Goal: Information Seeking & Learning: Learn about a topic

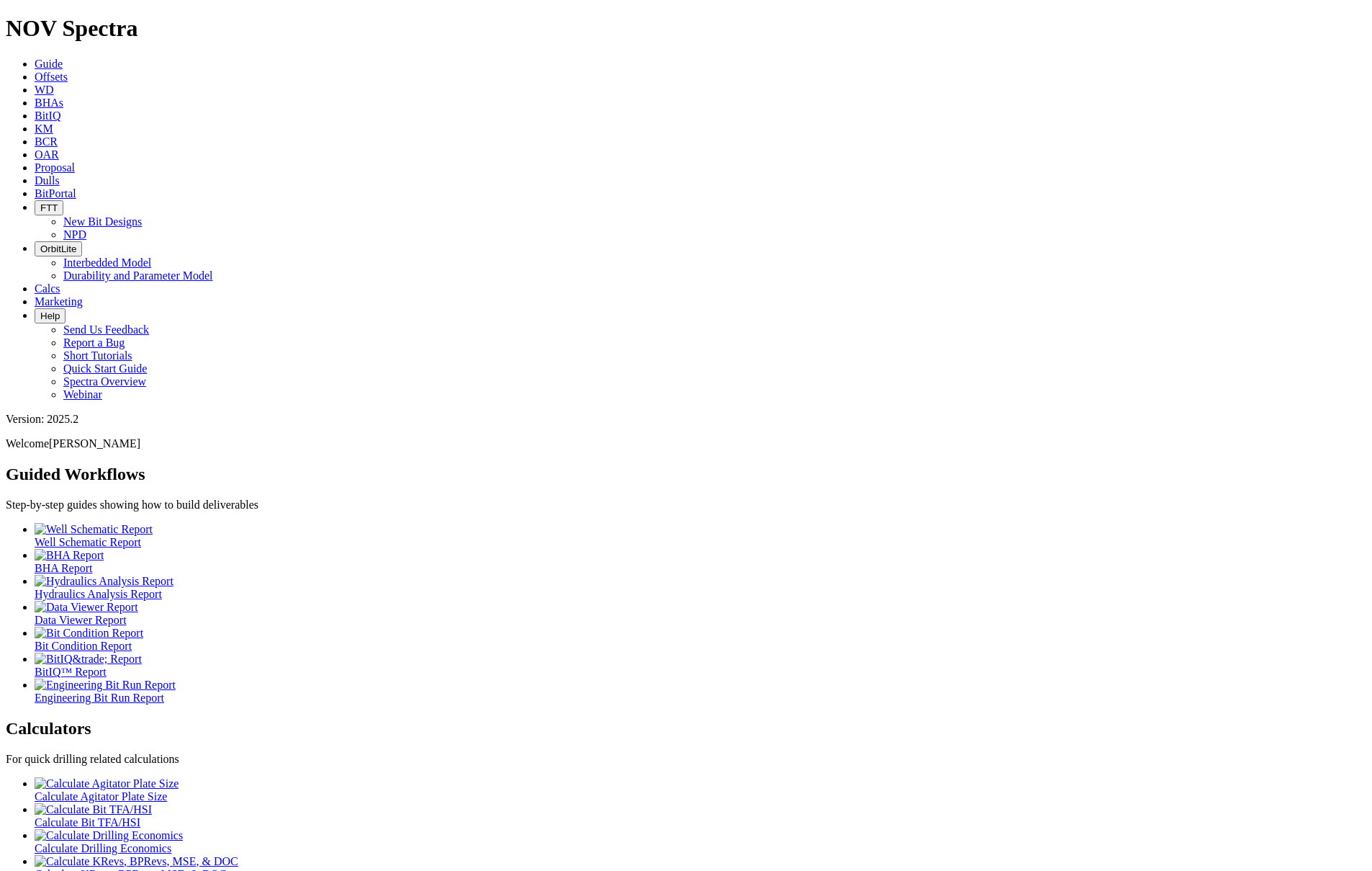
click at [67, 71] on link "Offsets" at bounding box center [50, 77] width 33 height 13
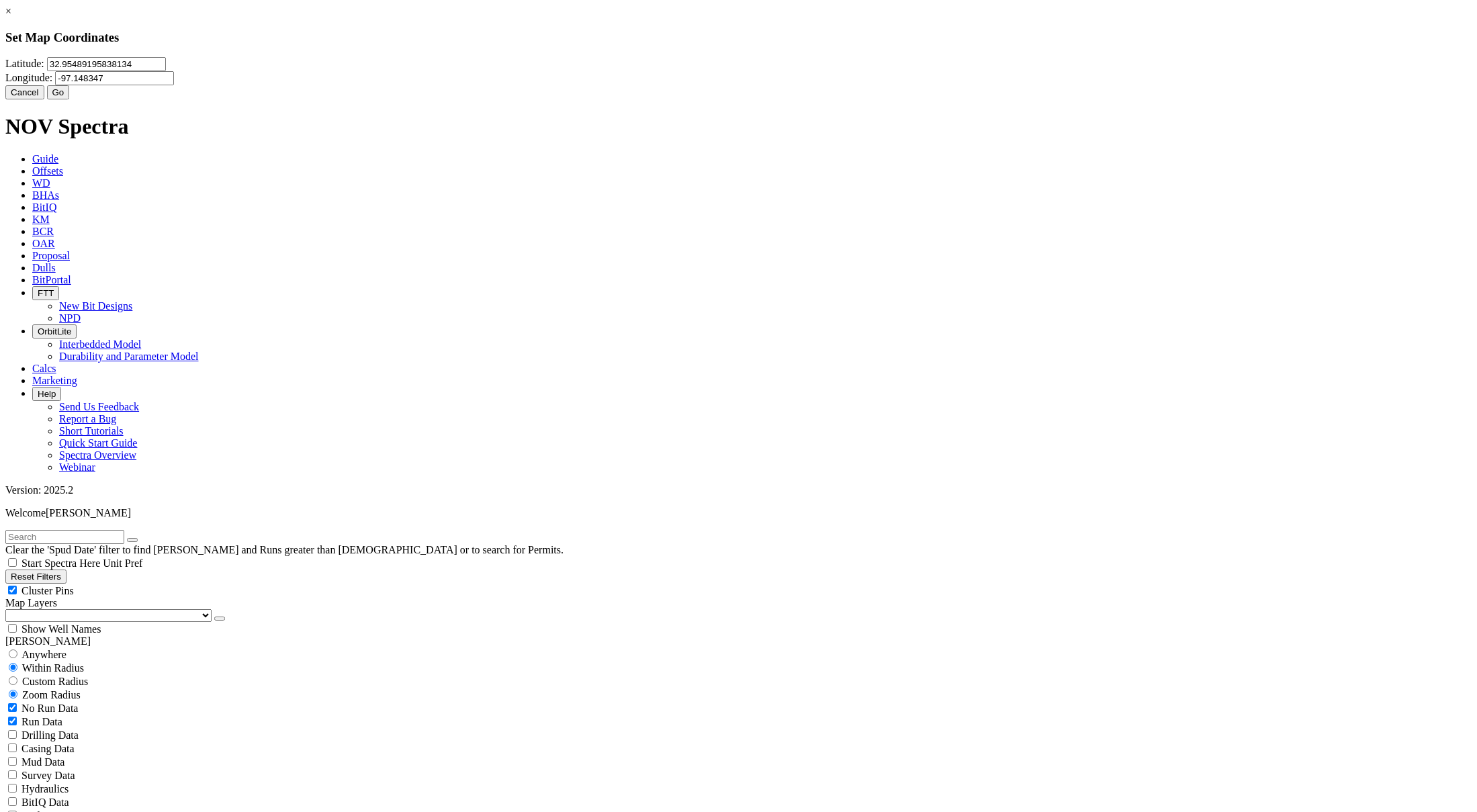
click at [166, 71] on input "32.95489195838134" at bounding box center [106, 64] width 119 height 14
type input "32.6249143"
type input "-103.5412993"
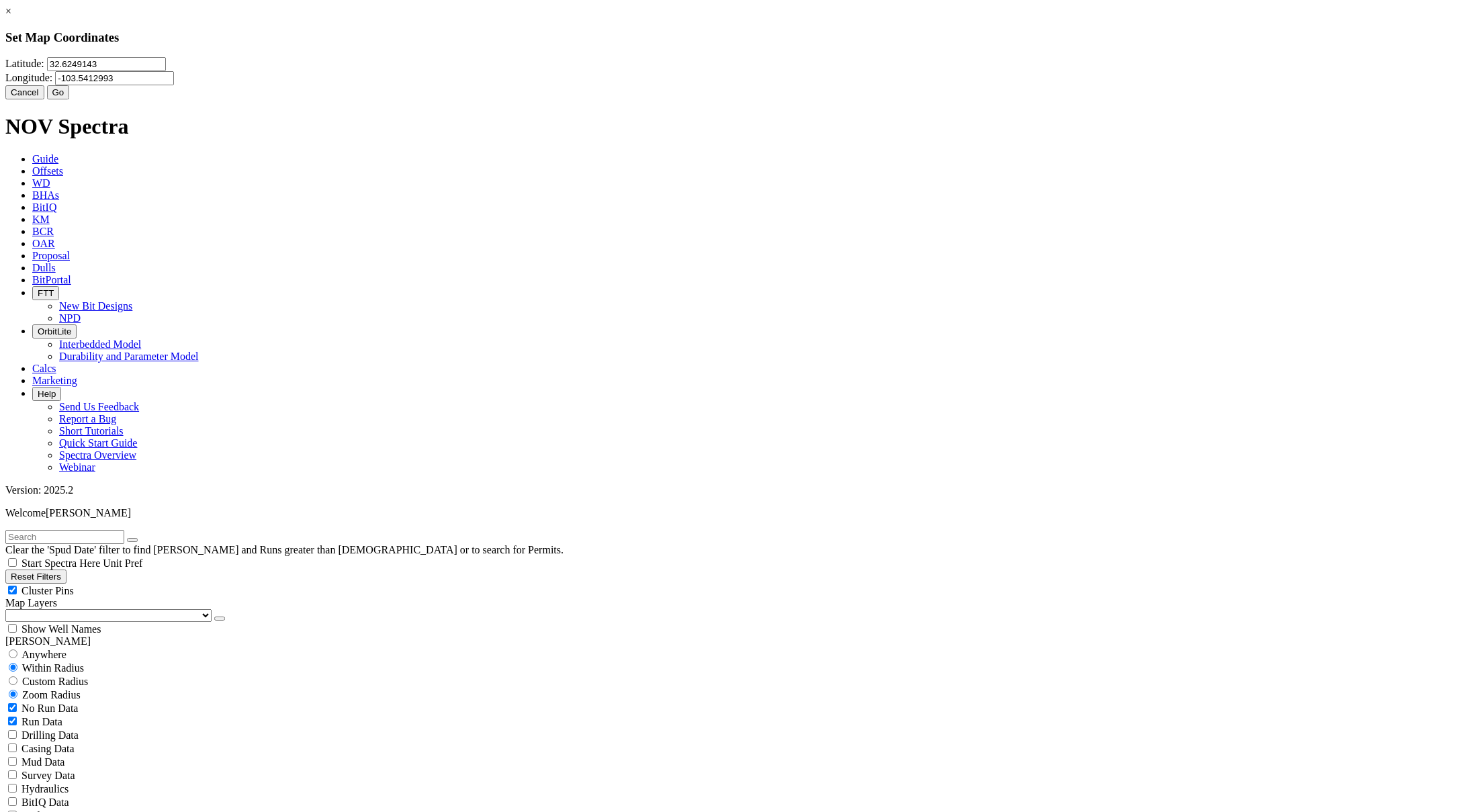
click at [70, 100] on button "Go" at bounding box center [58, 93] width 23 height 14
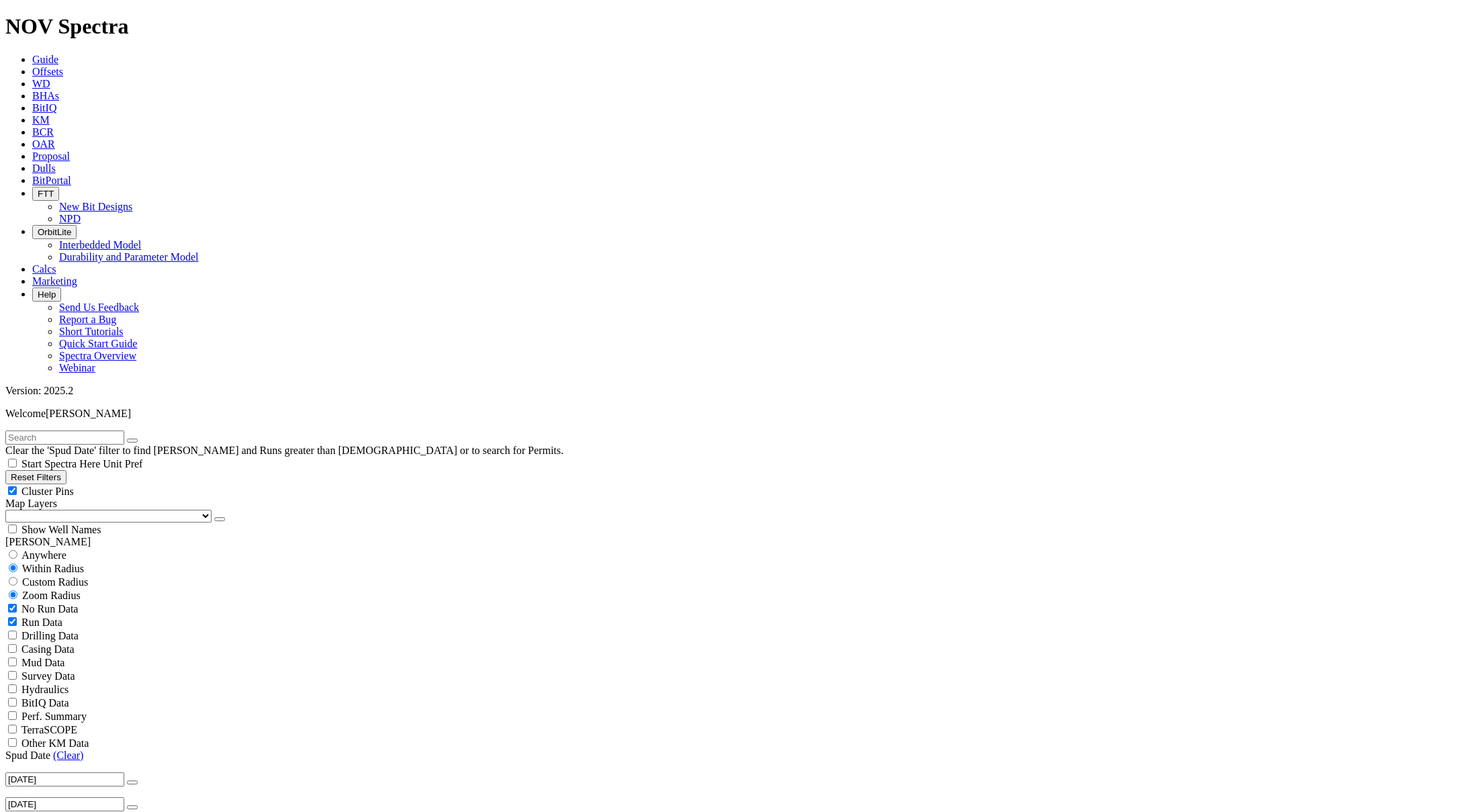
click at [64, 576] on span "Custom Radius" at bounding box center [55, 581] width 66 height 12
radio input "true"
radio input "false"
click at [75, 602] on input "number" at bounding box center [64, 609] width 119 height 14
type input "5"
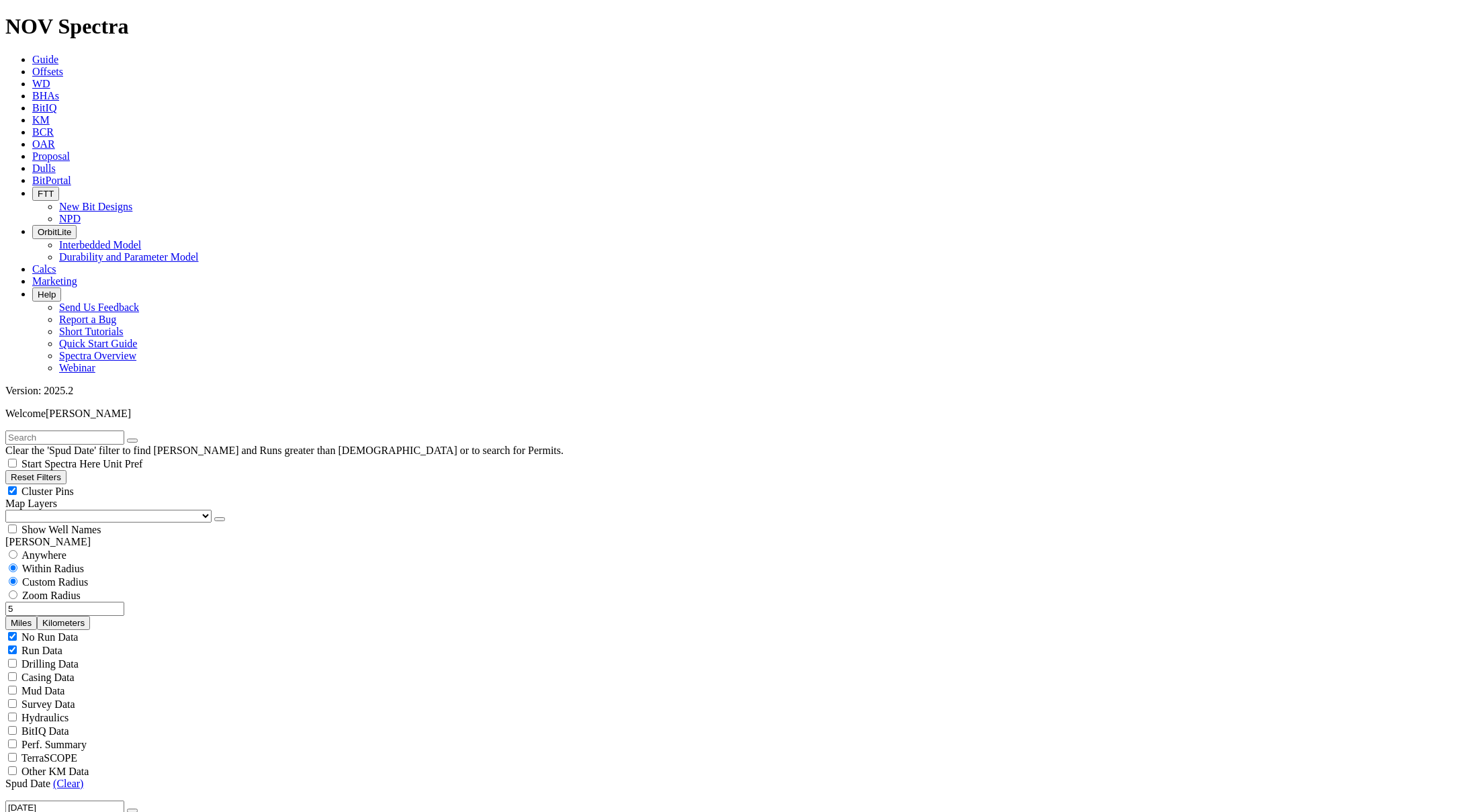
click at [37, 616] on button "Miles" at bounding box center [21, 623] width 31 height 14
select select "12.25"
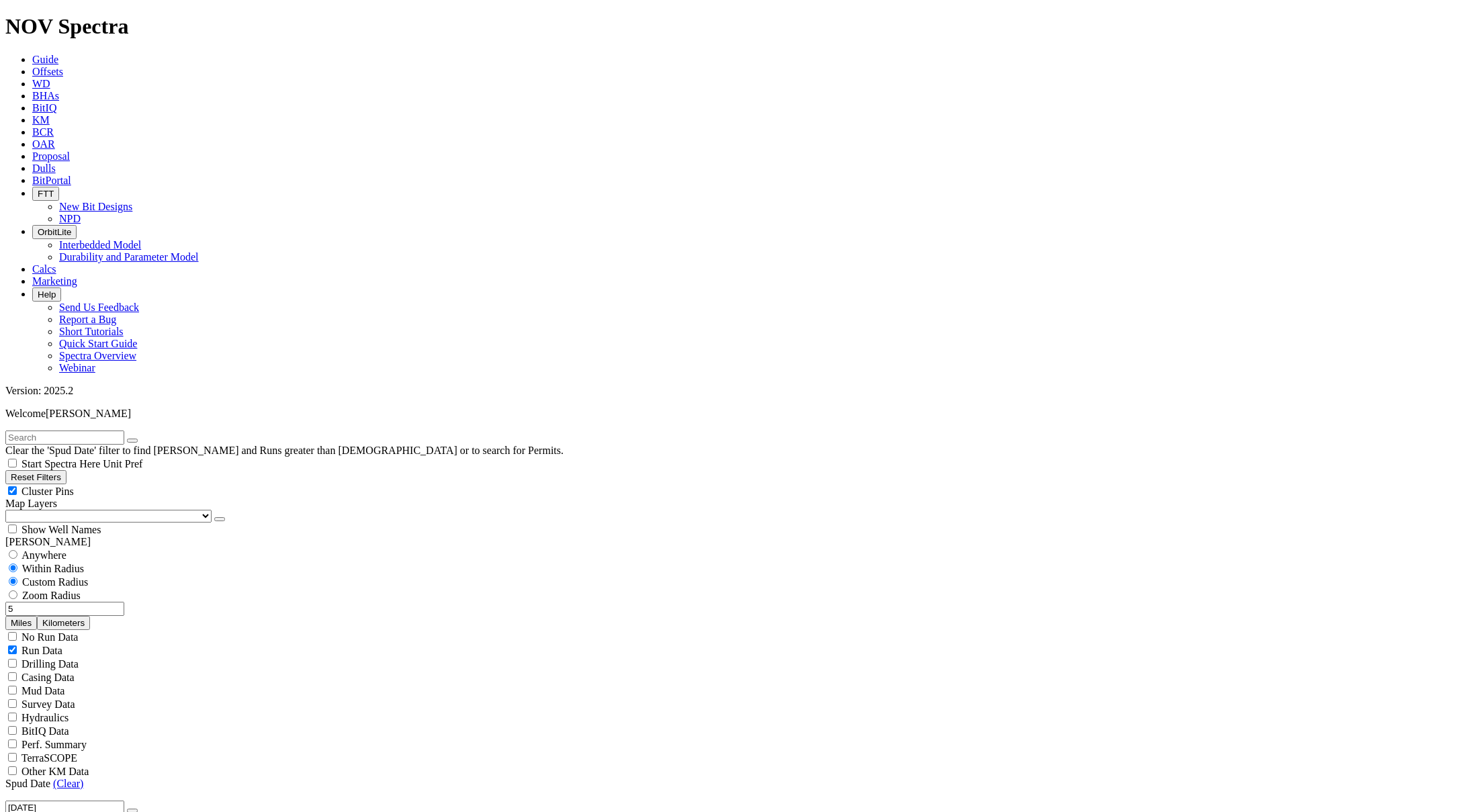
checkbox input "false"
select select "? number:12.25 ?"
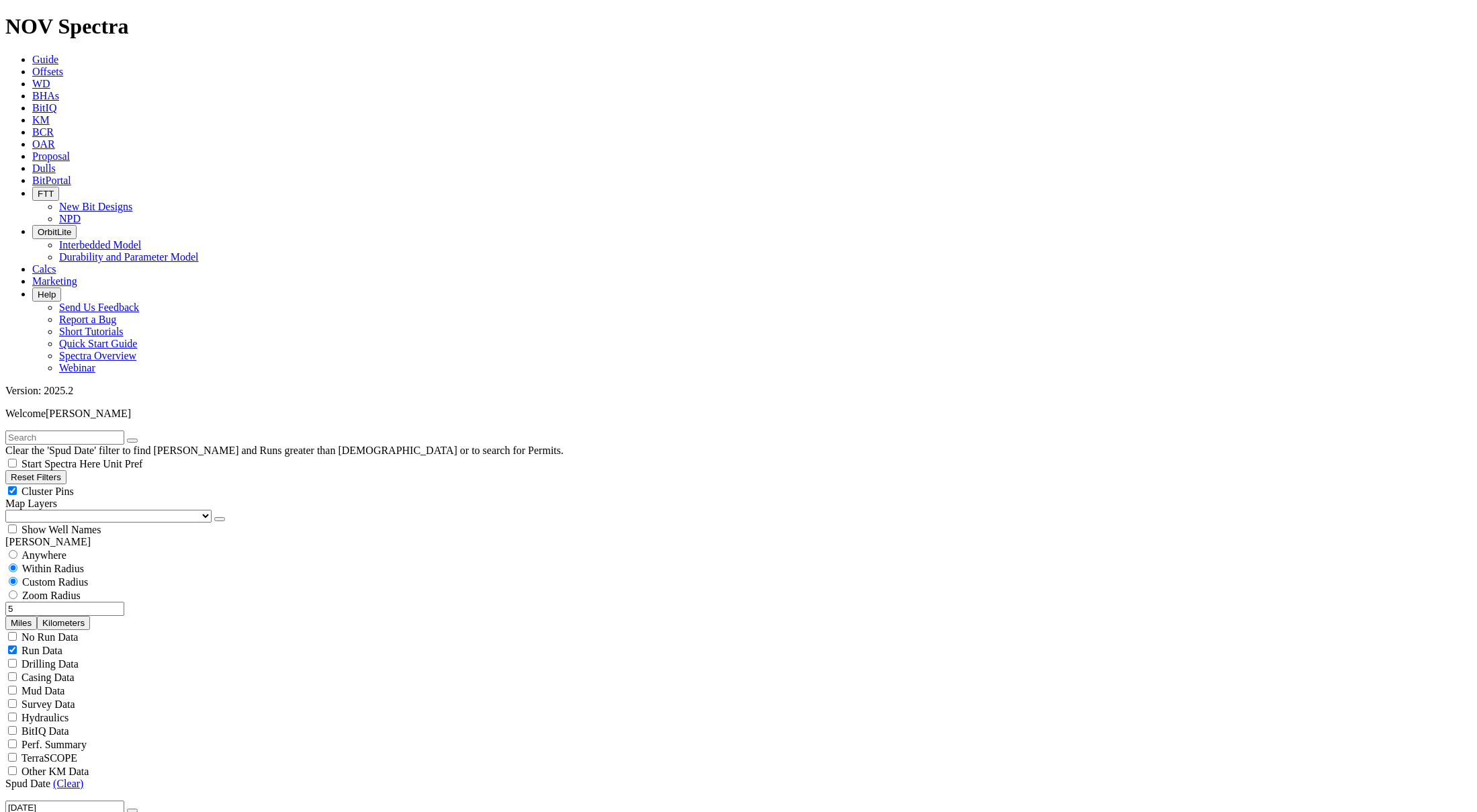
scroll to position [2842, 0]
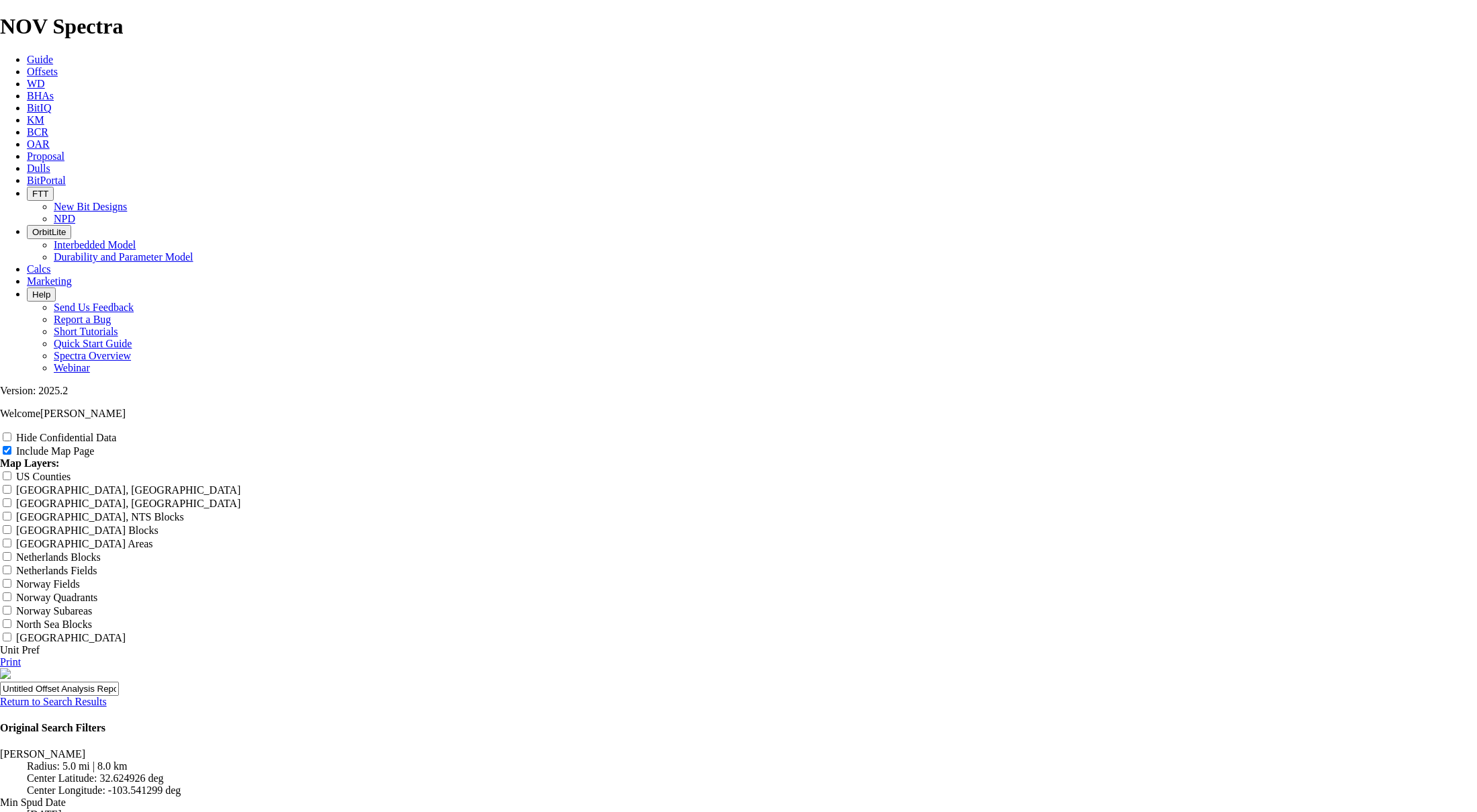
click at [107, 696] on link "Return to Search Results" at bounding box center [53, 701] width 107 height 12
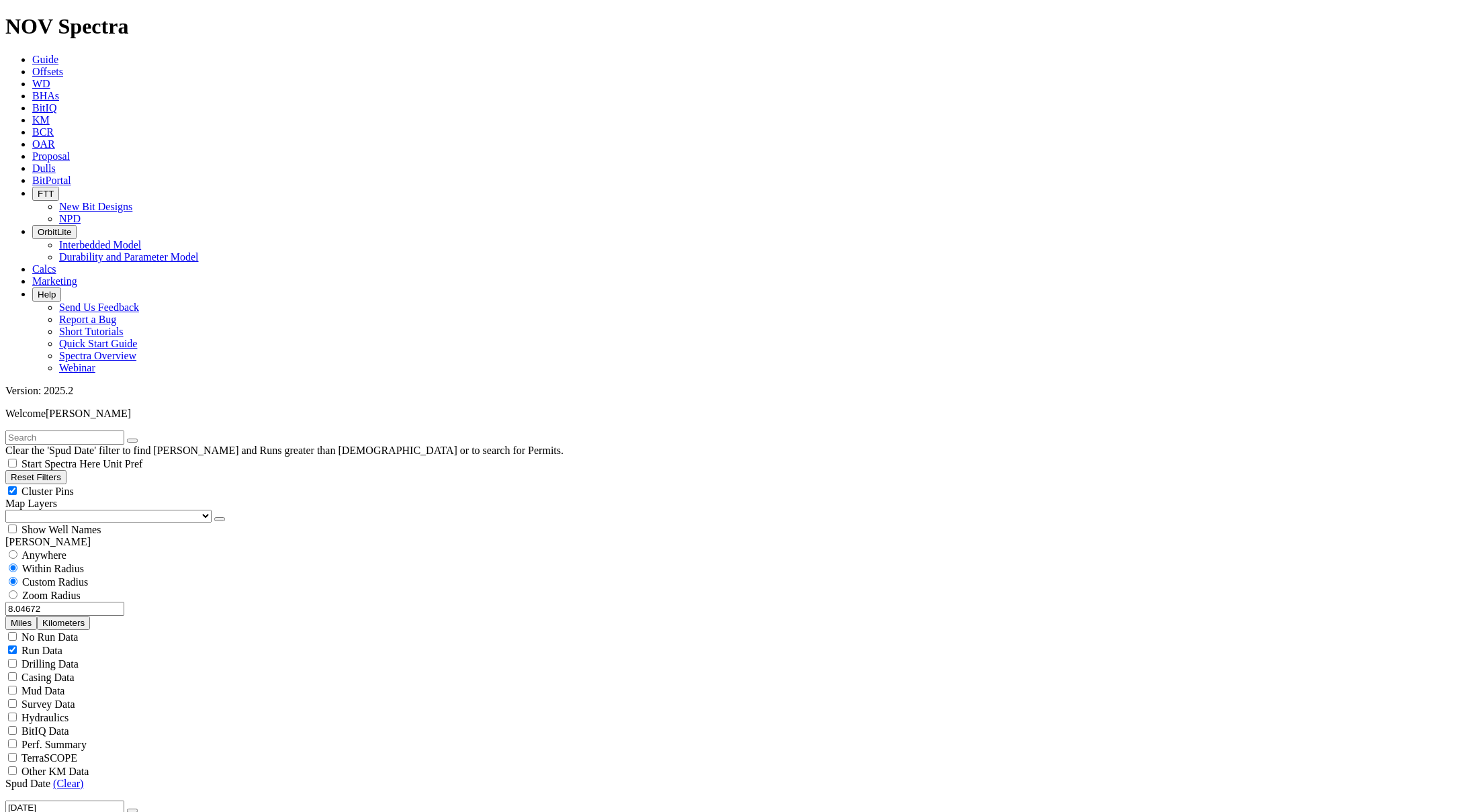
scroll to position [940, 0]
type input "4"
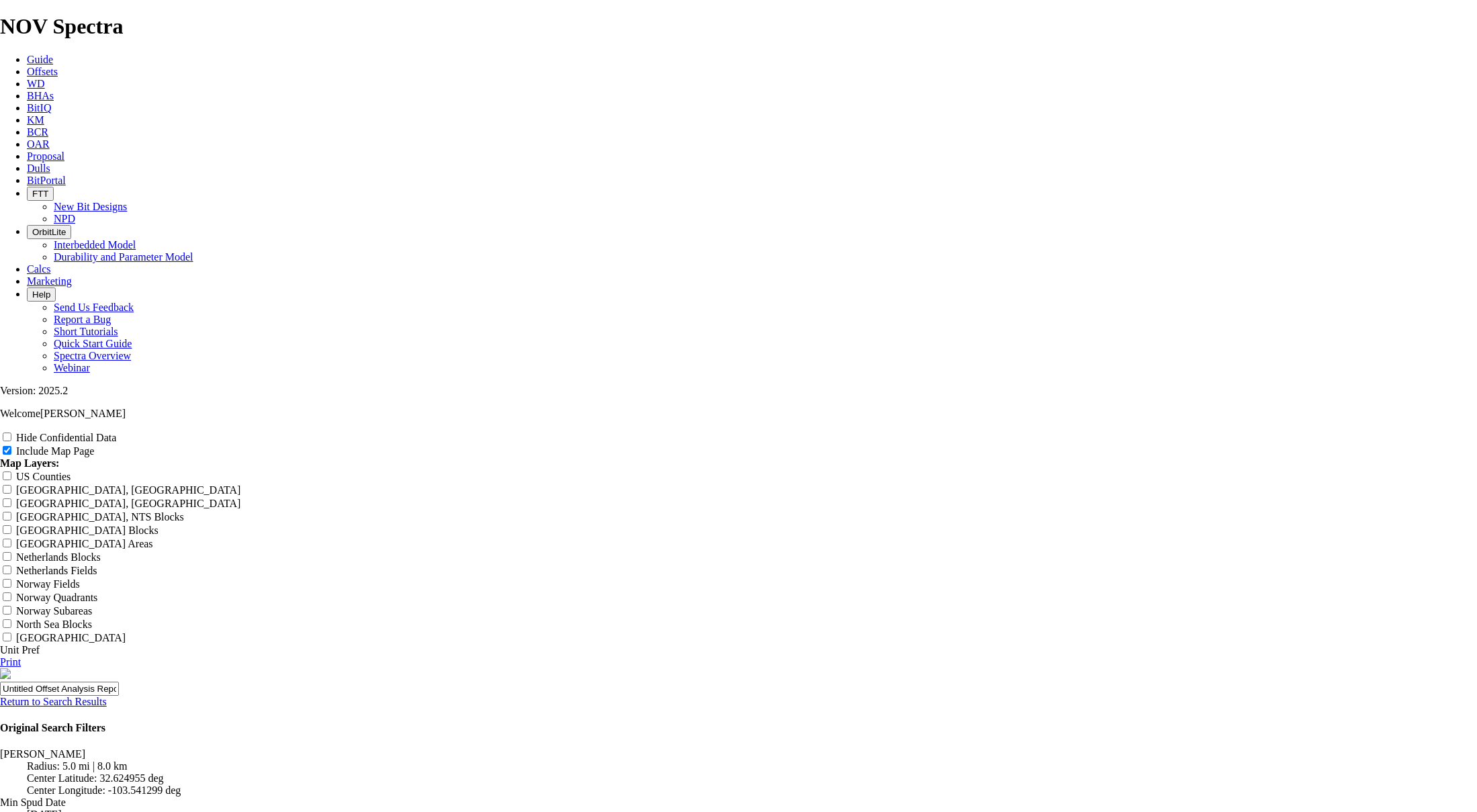
click at [107, 696] on link "Return to Search Results" at bounding box center [53, 701] width 107 height 12
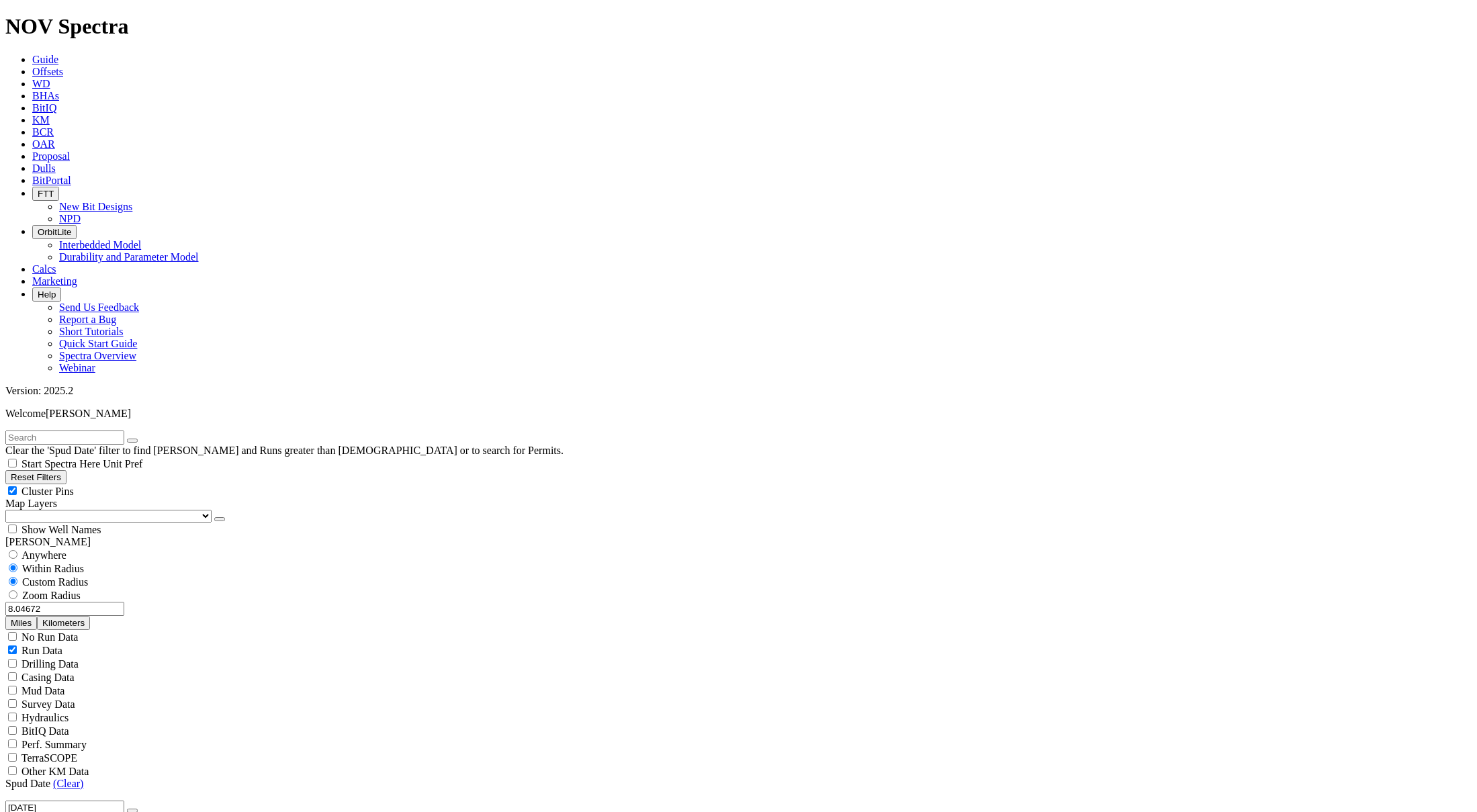
scroll to position [940, 0]
drag, startPoint x: 57, startPoint y: 484, endPoint x: 77, endPoint y: 484, distance: 20.0
type input "3500"
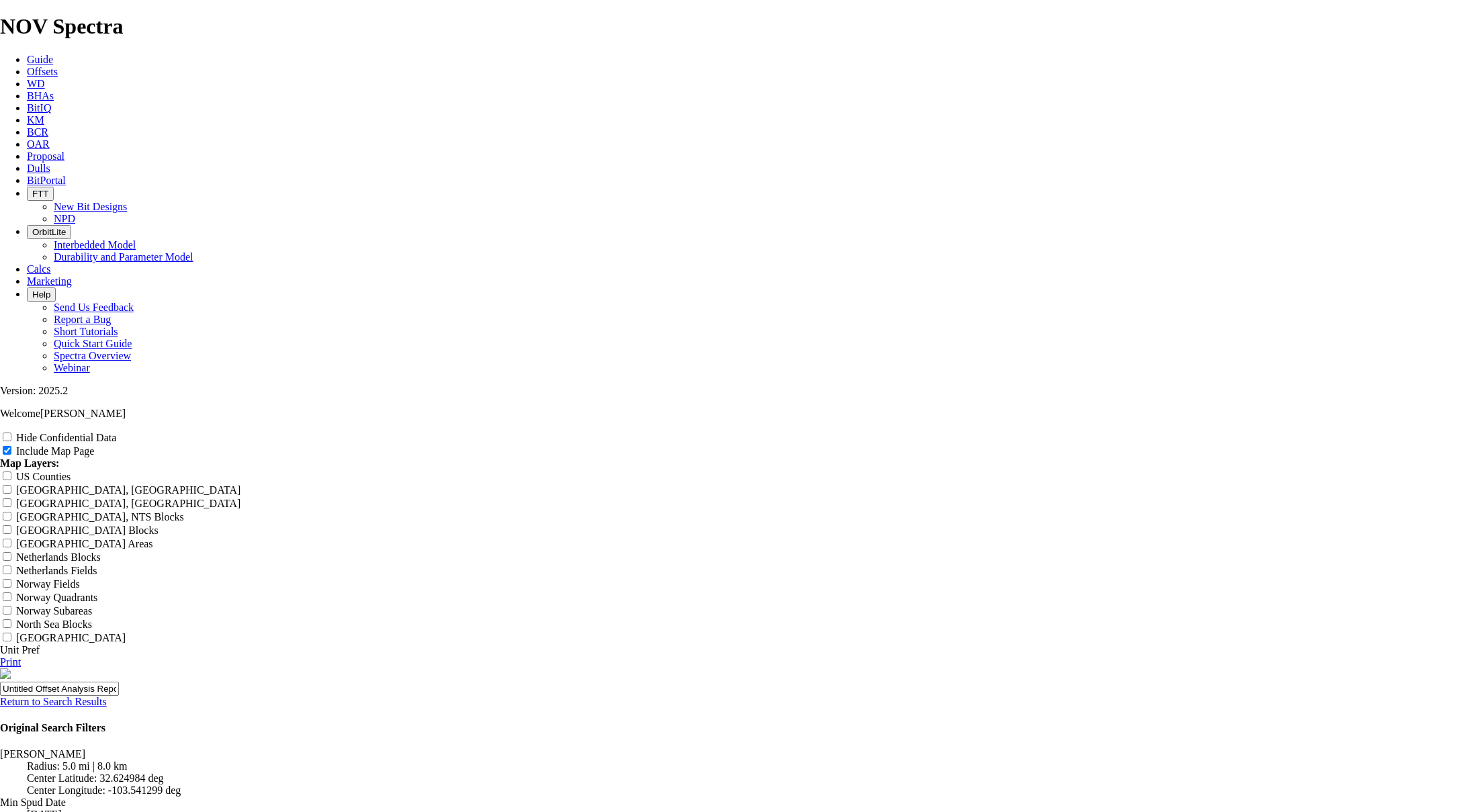
click at [107, 696] on link "Return to Search Results" at bounding box center [53, 701] width 107 height 12
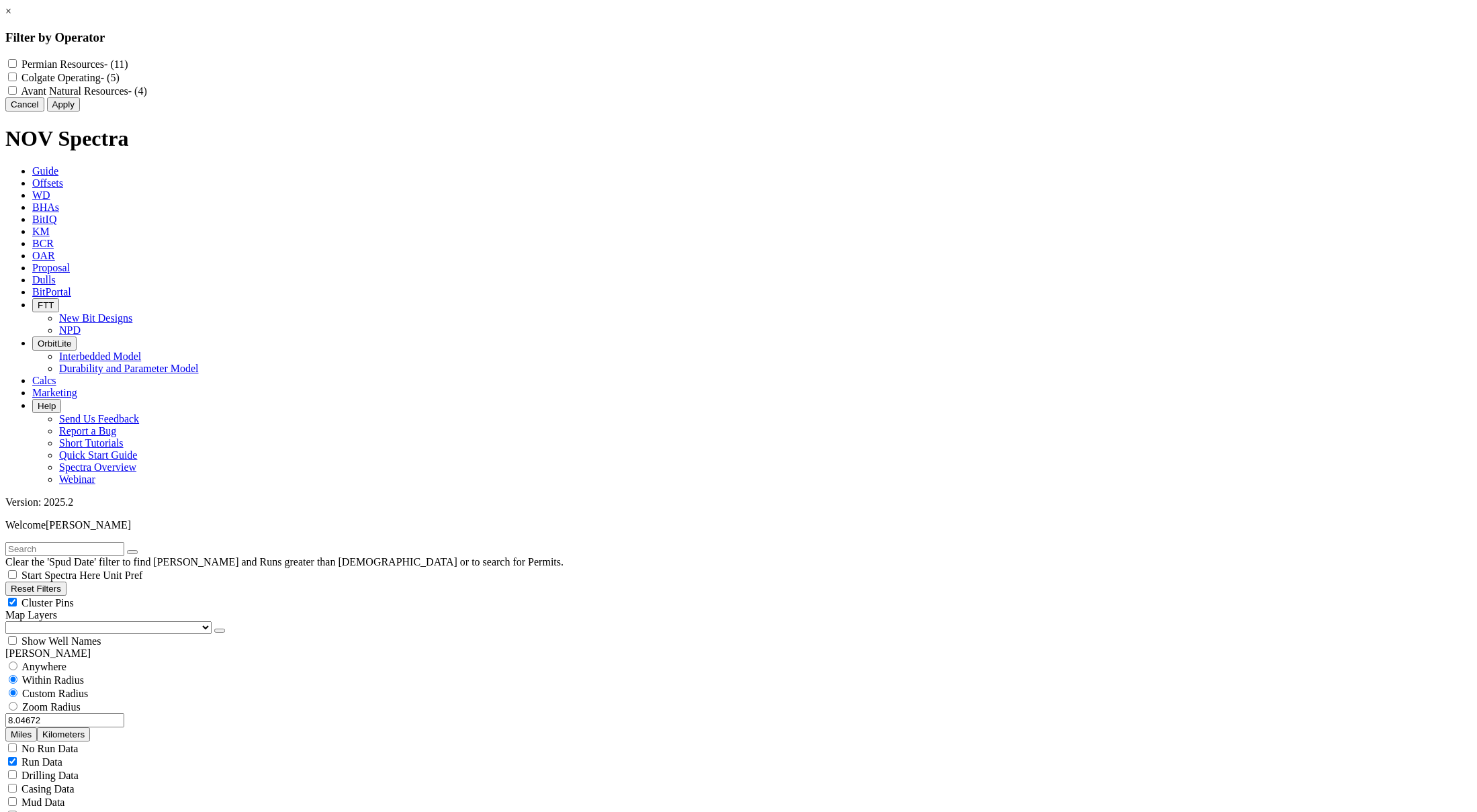
click at [119, 80] on label "Colgate Operating - (5)" at bounding box center [70, 78] width 98 height 12
click at [16, 80] on Operating "Colgate Operating - (5)" at bounding box center [12, 76] width 9 height 9
checkbox Operating "true"
click at [147, 96] on label "Avant Natural Resources - (4)" at bounding box center [84, 91] width 126 height 12
click at [16, 95] on Resources "Avant Natural Resources - (4)" at bounding box center [12, 90] width 9 height 9
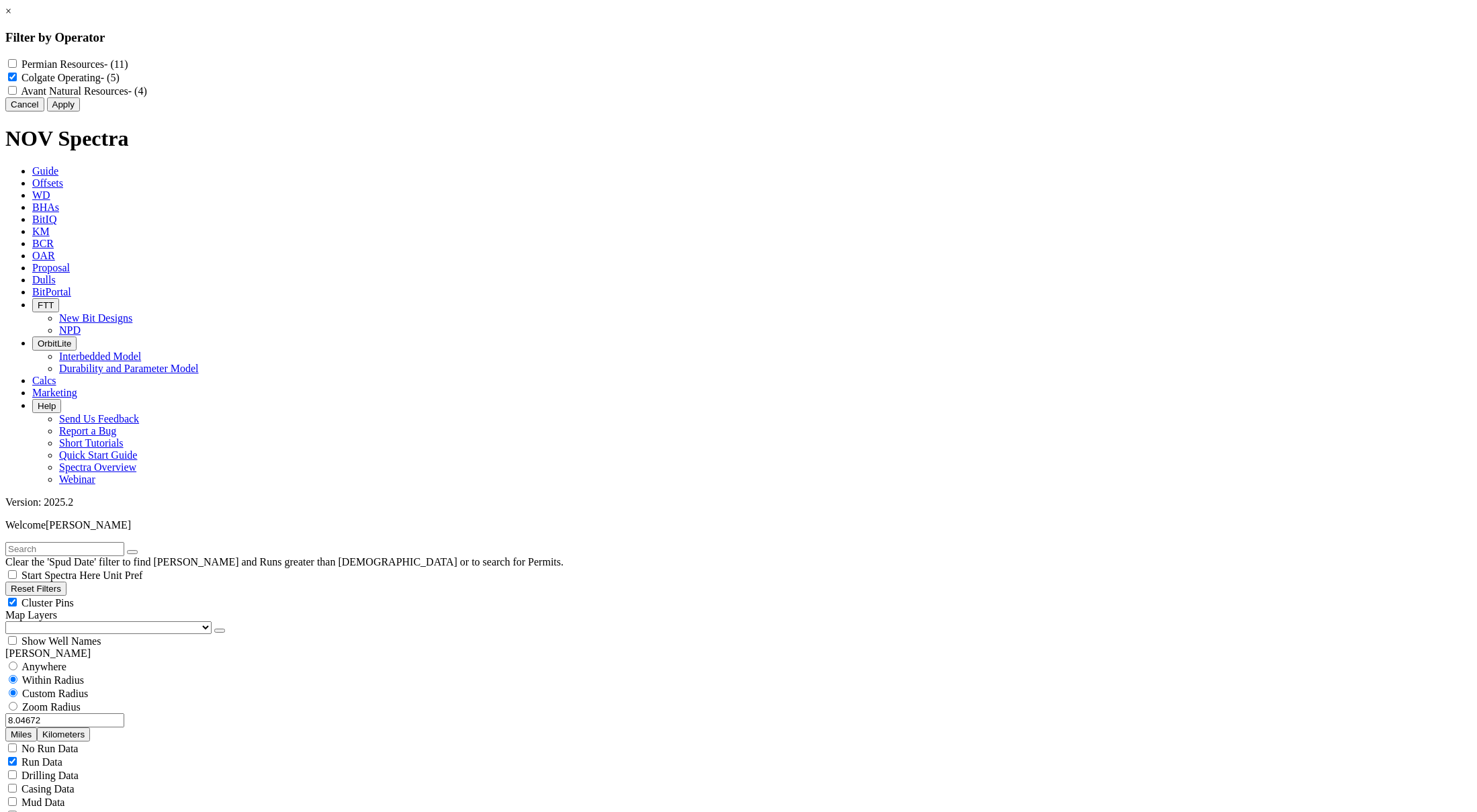
checkbox Resources "true"
click at [826, 111] on div "Cancel Apply" at bounding box center [738, 104] width 1466 height 14
click at [80, 111] on button "Apply" at bounding box center [64, 104] width 33 height 14
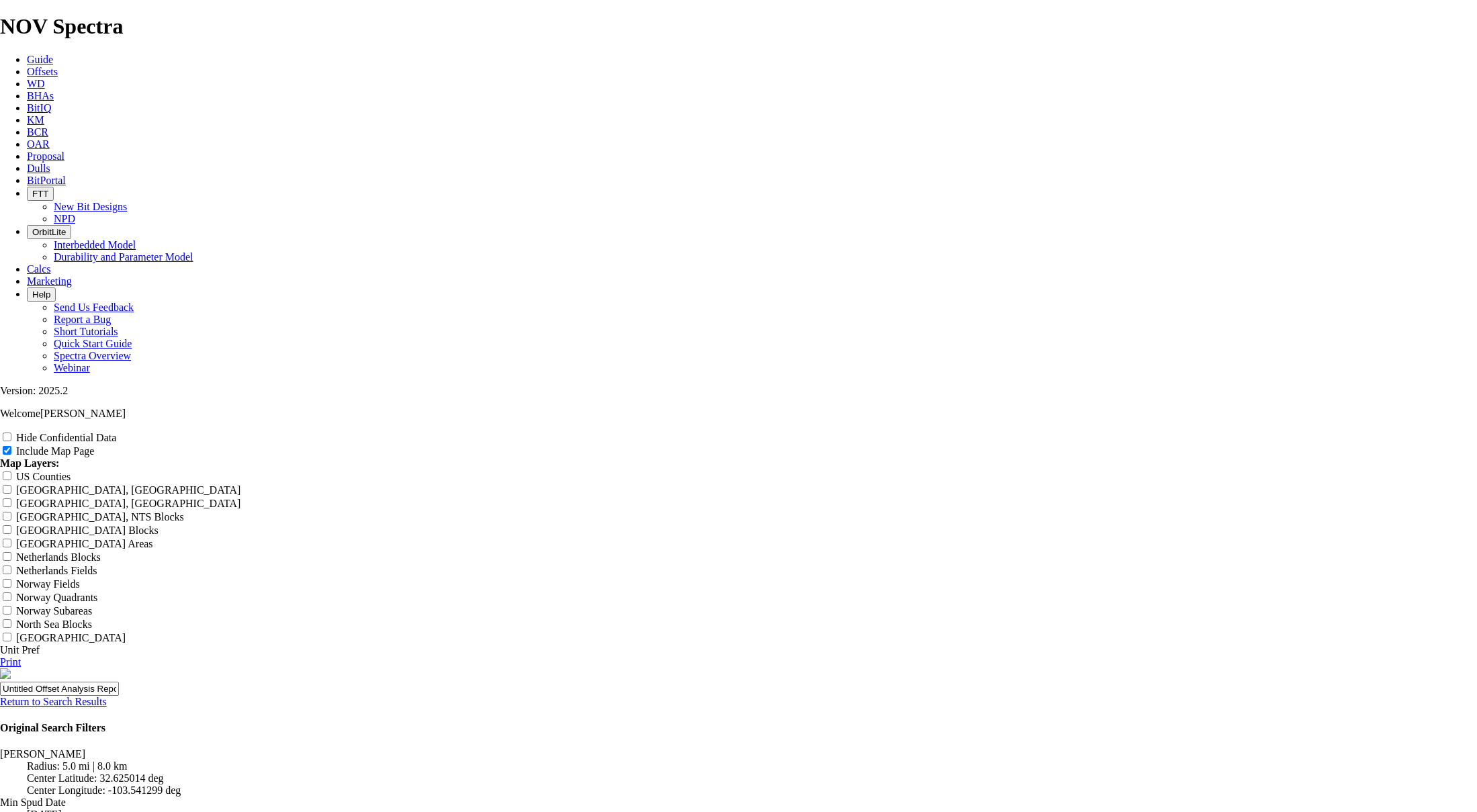
click at [107, 696] on link "Return to Search Results" at bounding box center [53, 701] width 107 height 12
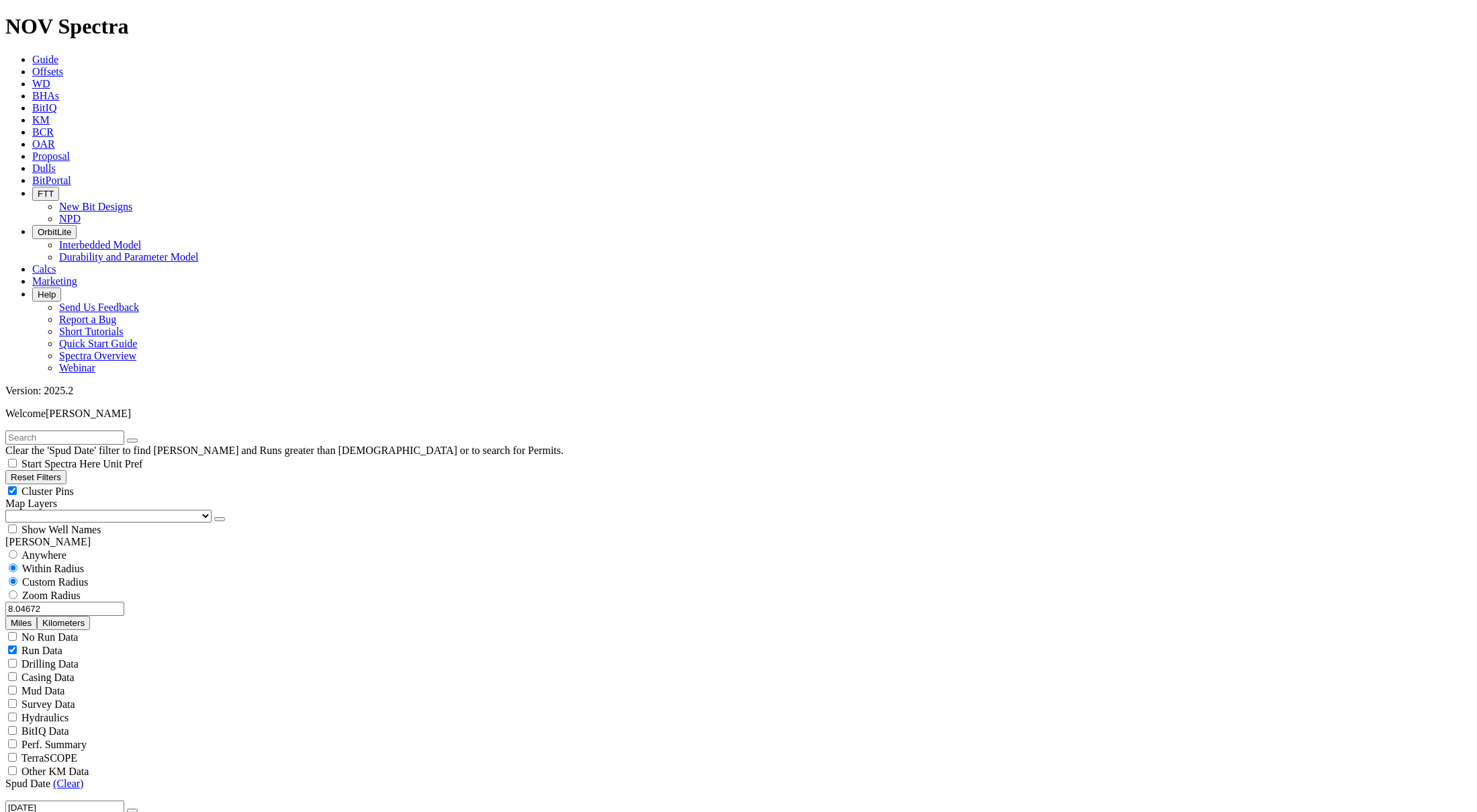
scroll to position [1184, 0]
type input "200"
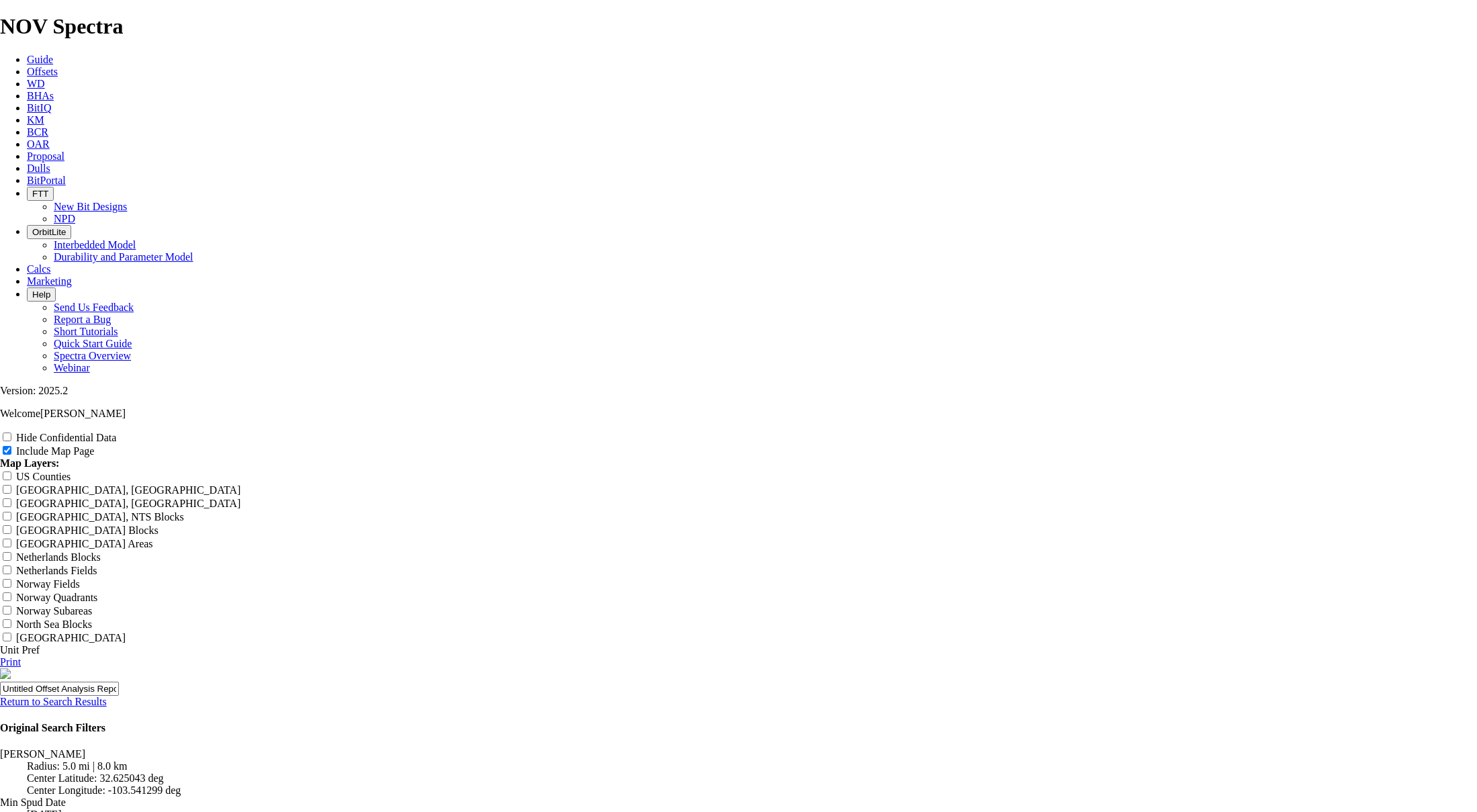
scroll to position [1544, 0]
type input "1"
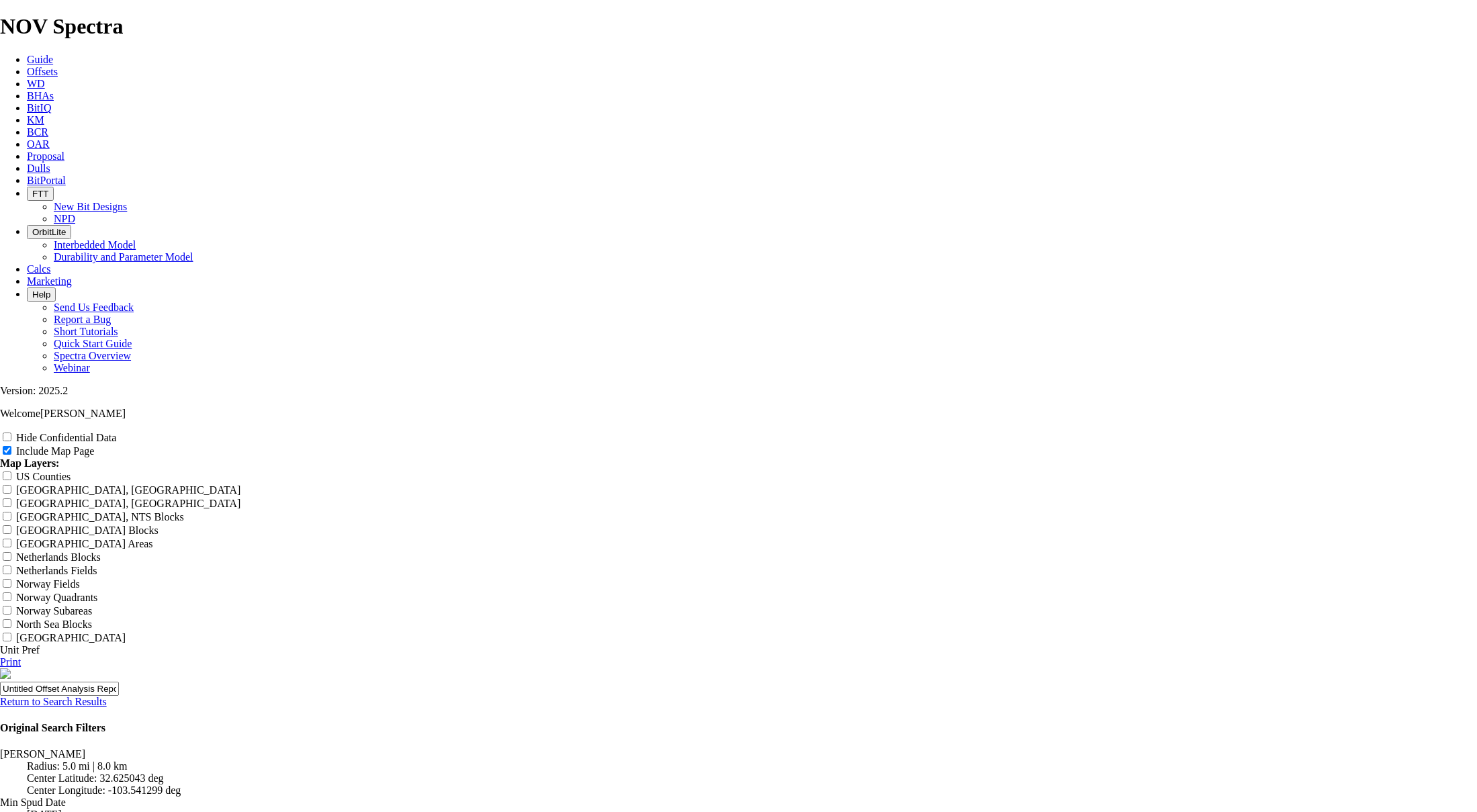
type input "1"
type input "12"
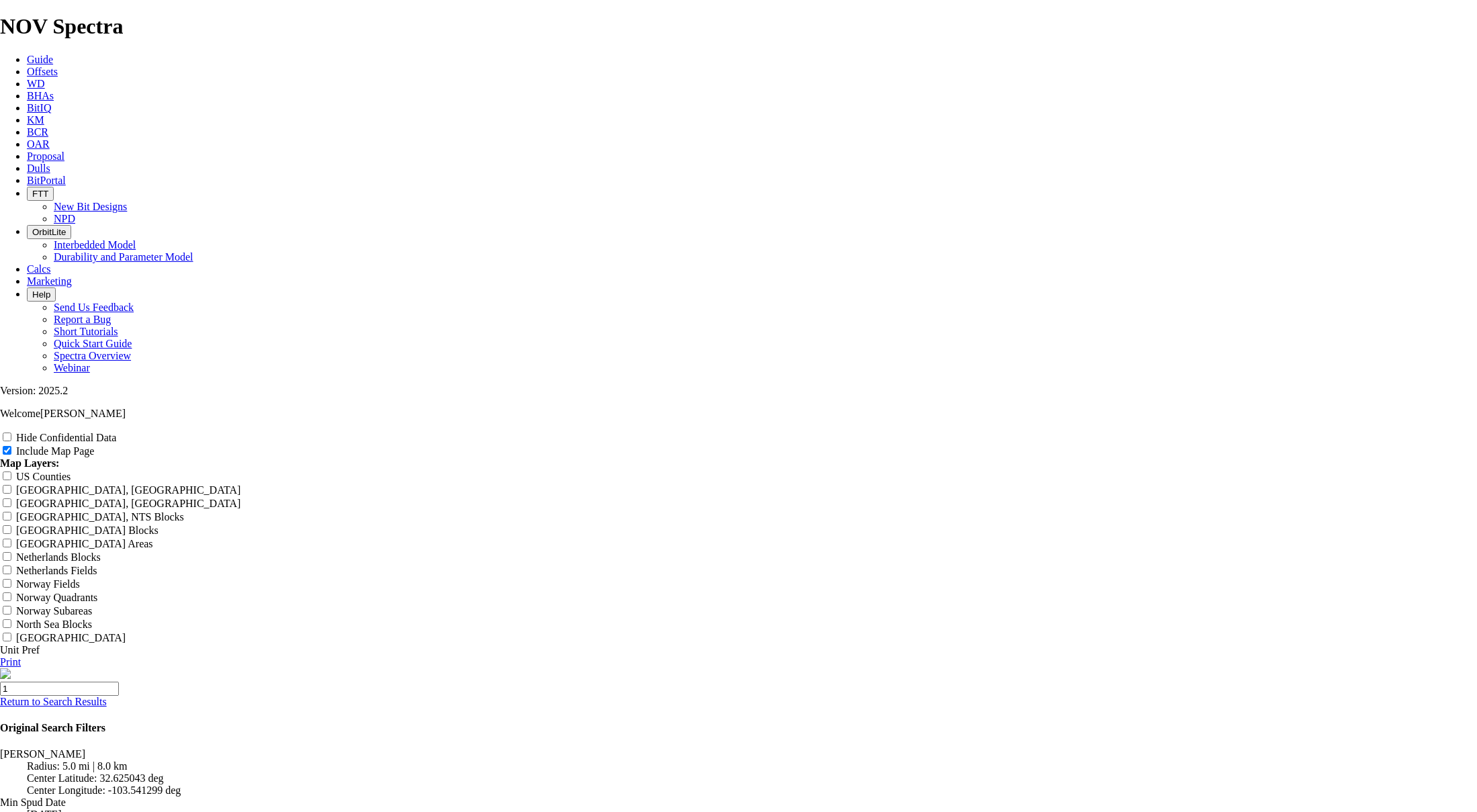
type input "12"
type input "12."
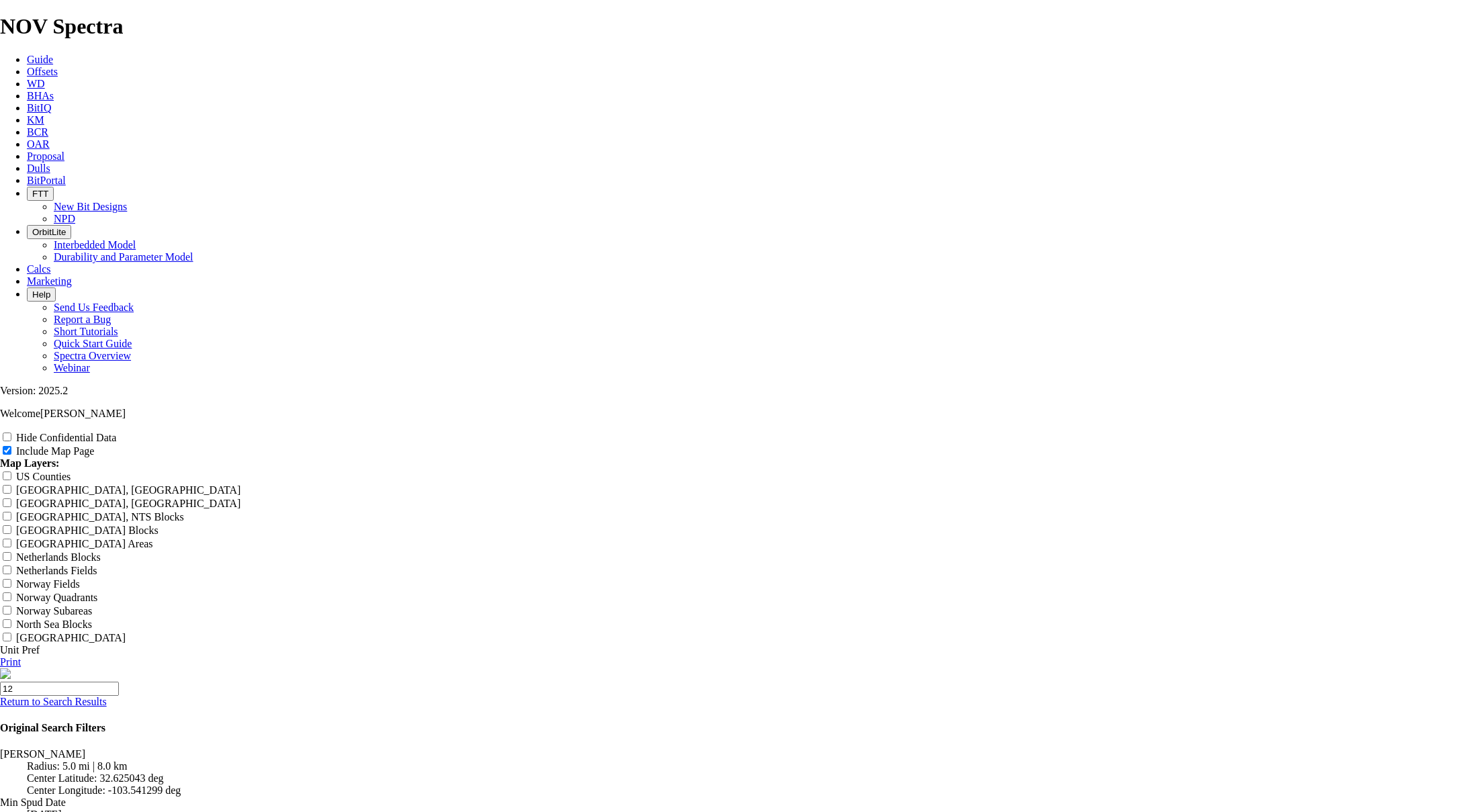
type input "12."
type input "12.2"
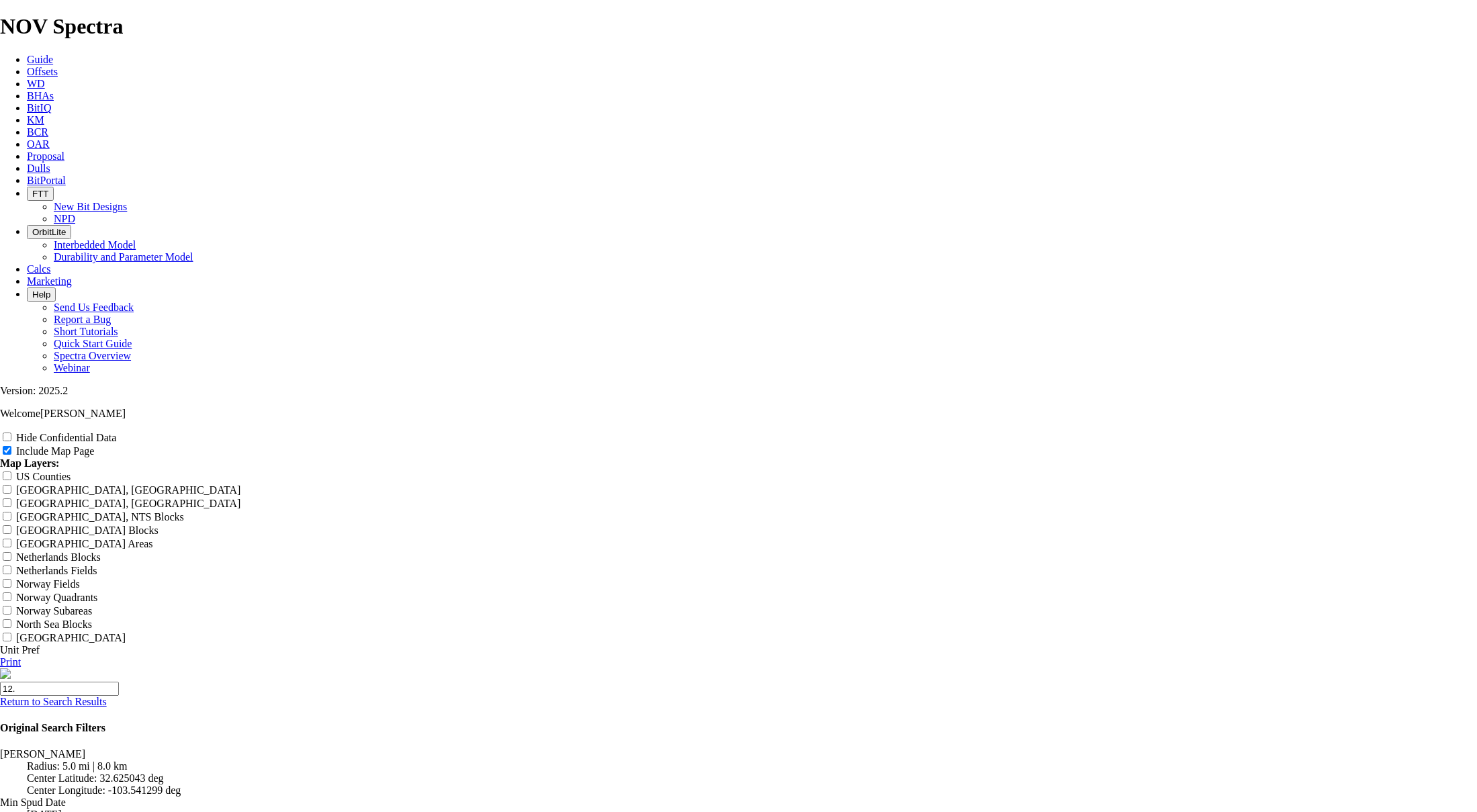
type input "12.2"
type input "12.25"
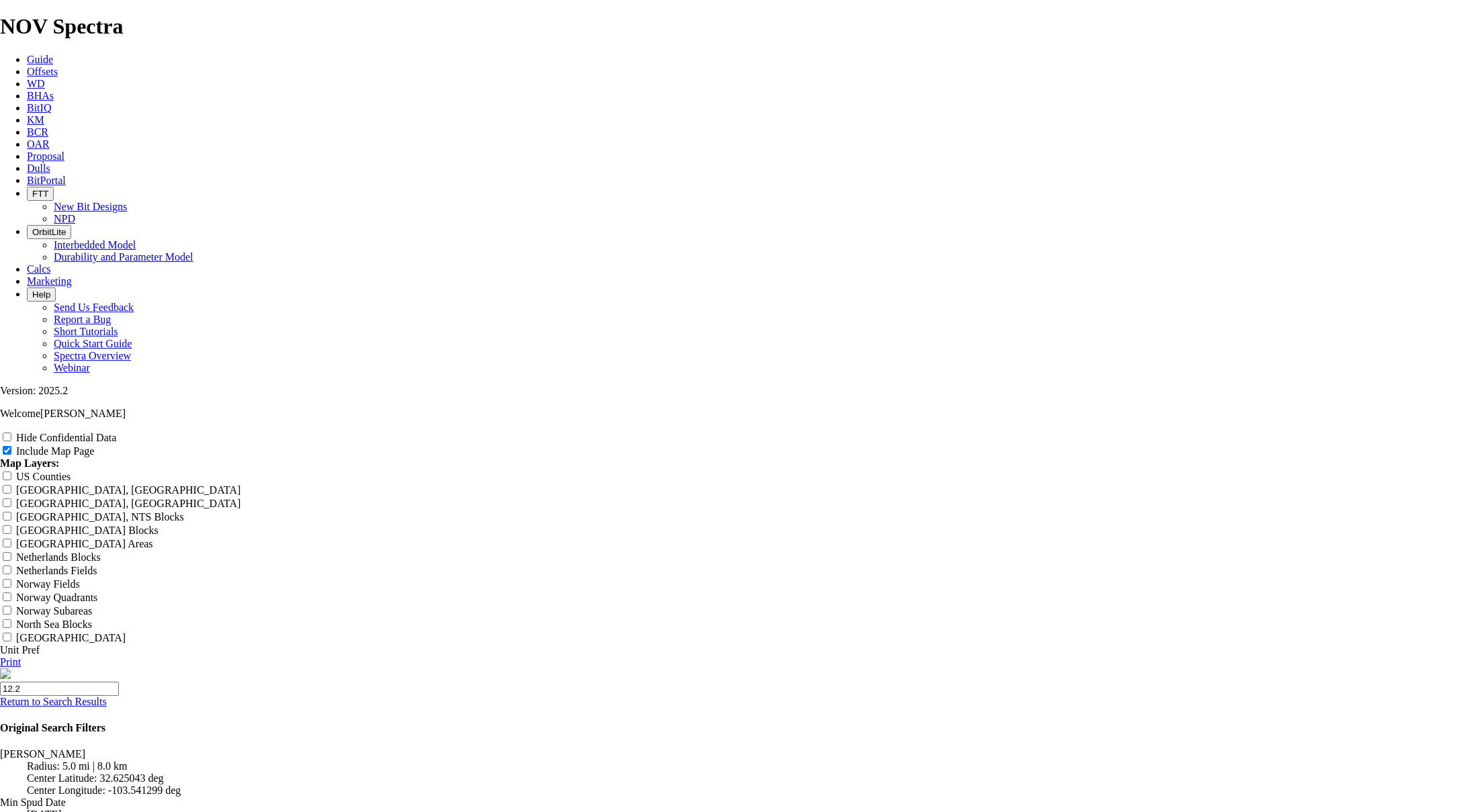
type input "12.25"
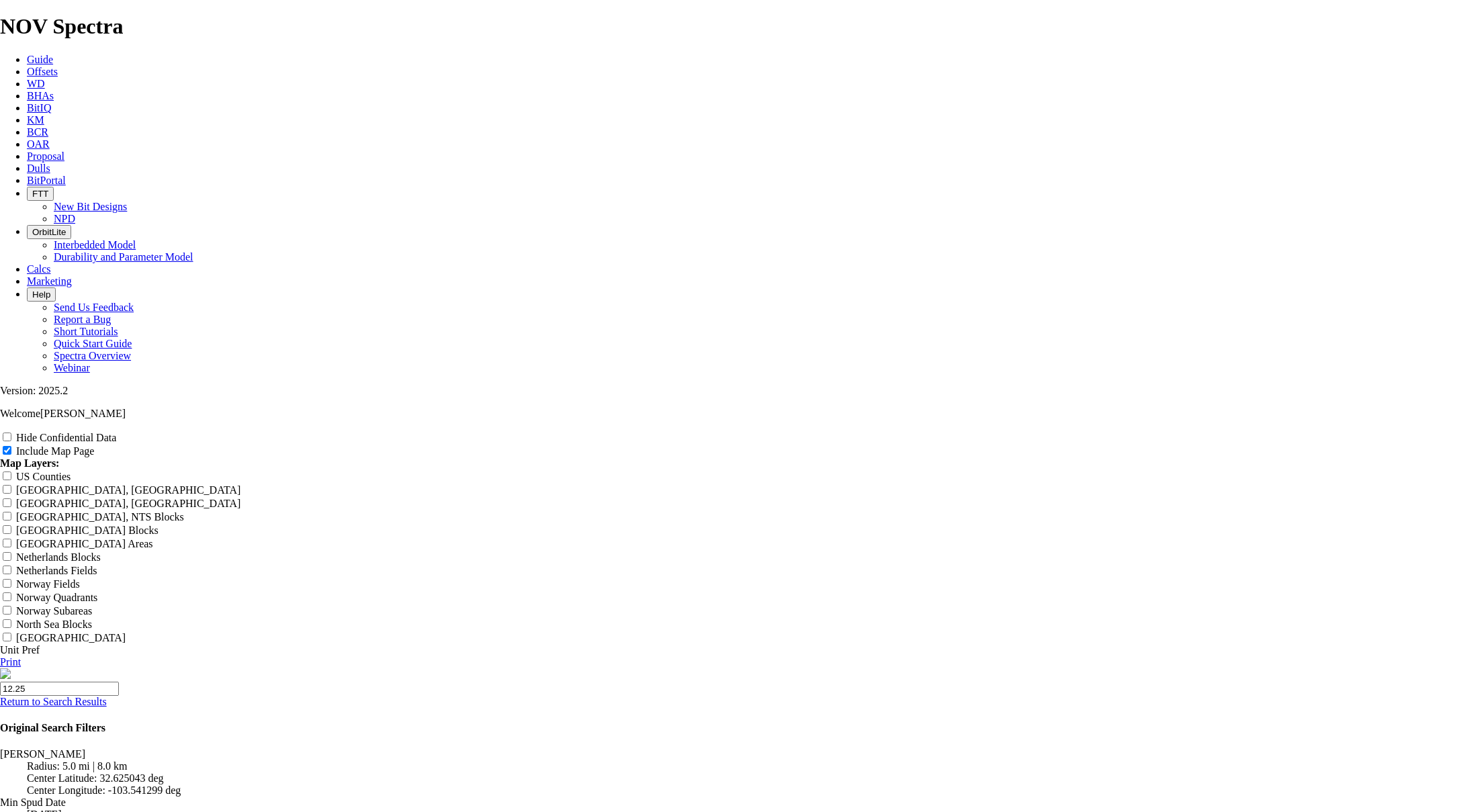
type input "12.25"
type input "12.25 M"
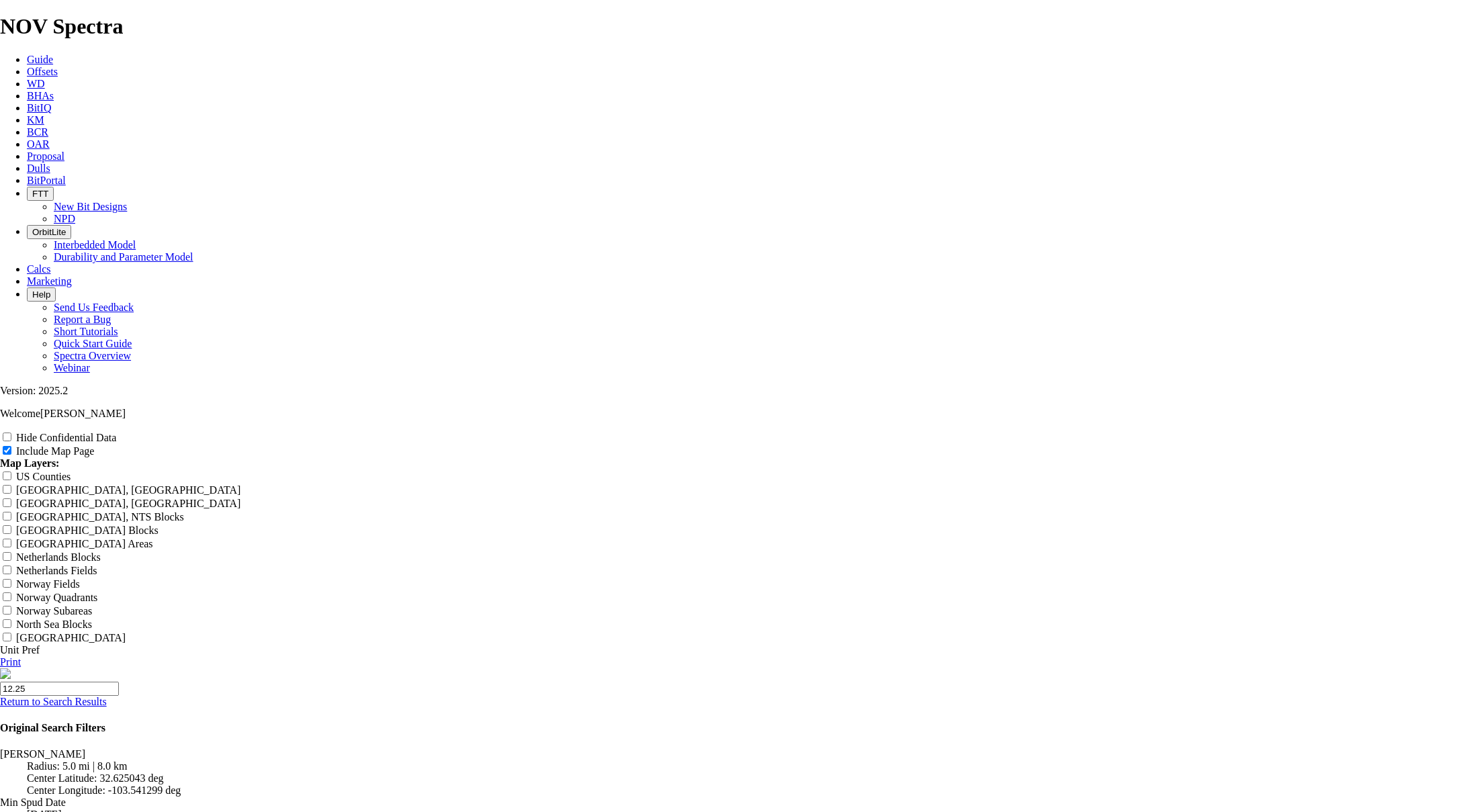
type input "12.25 M"
type input "12.25 Ma"
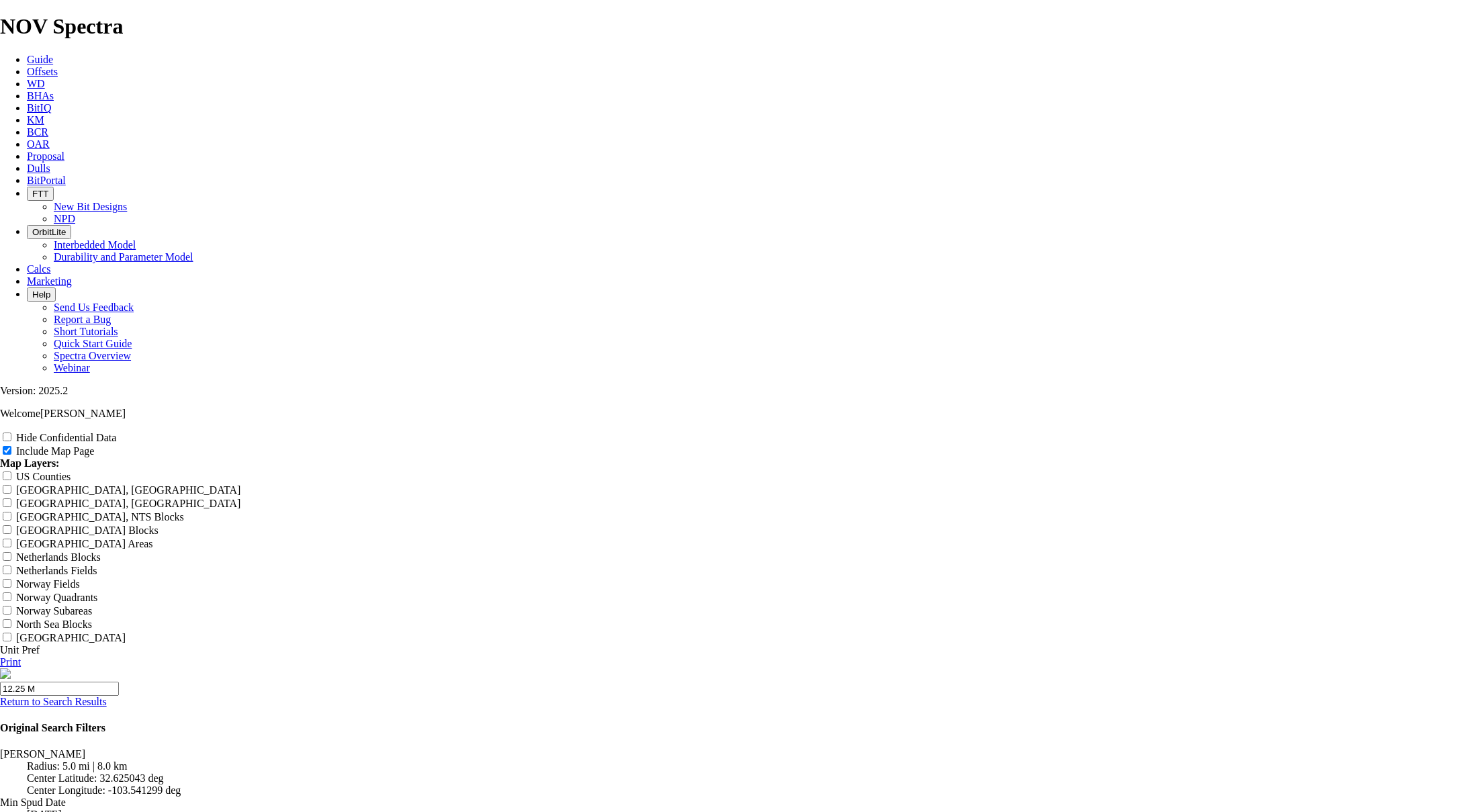
type input "12.25 Ma"
type input "12.25 Mal"
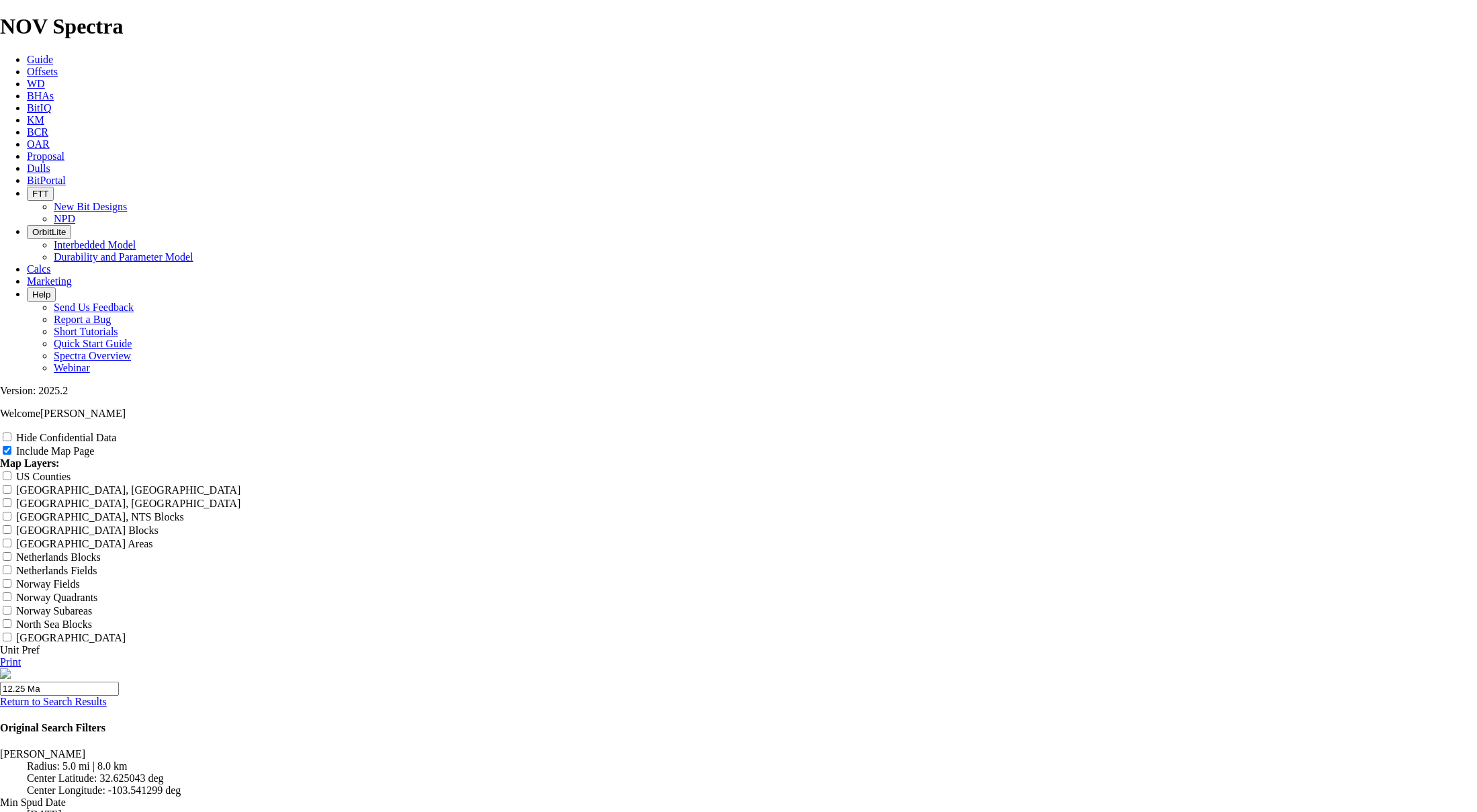
type input "12.25 Mal"
type input "12.25 Mall"
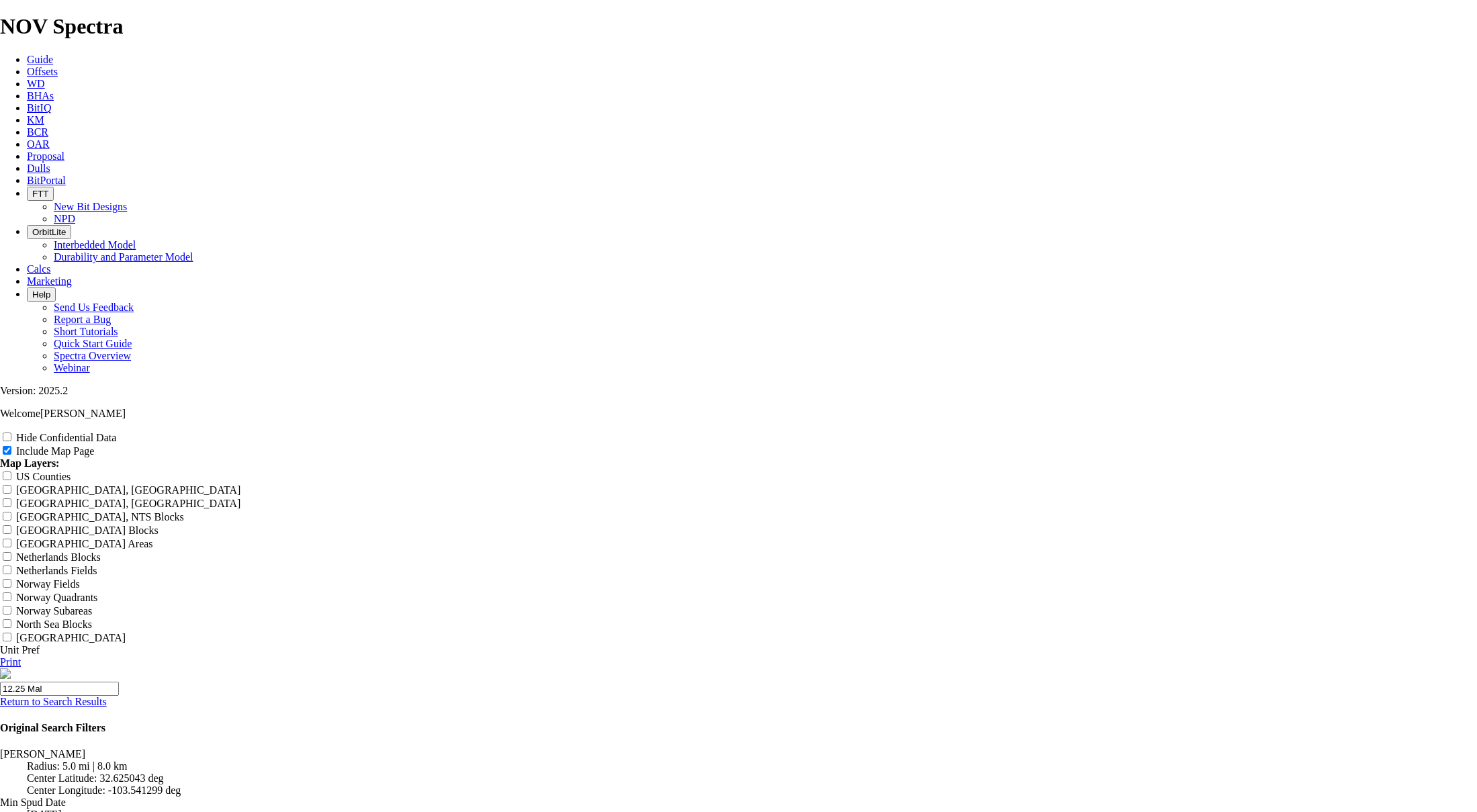
type input "12.25 Mall"
type input "12.25 [PERSON_NAME]"
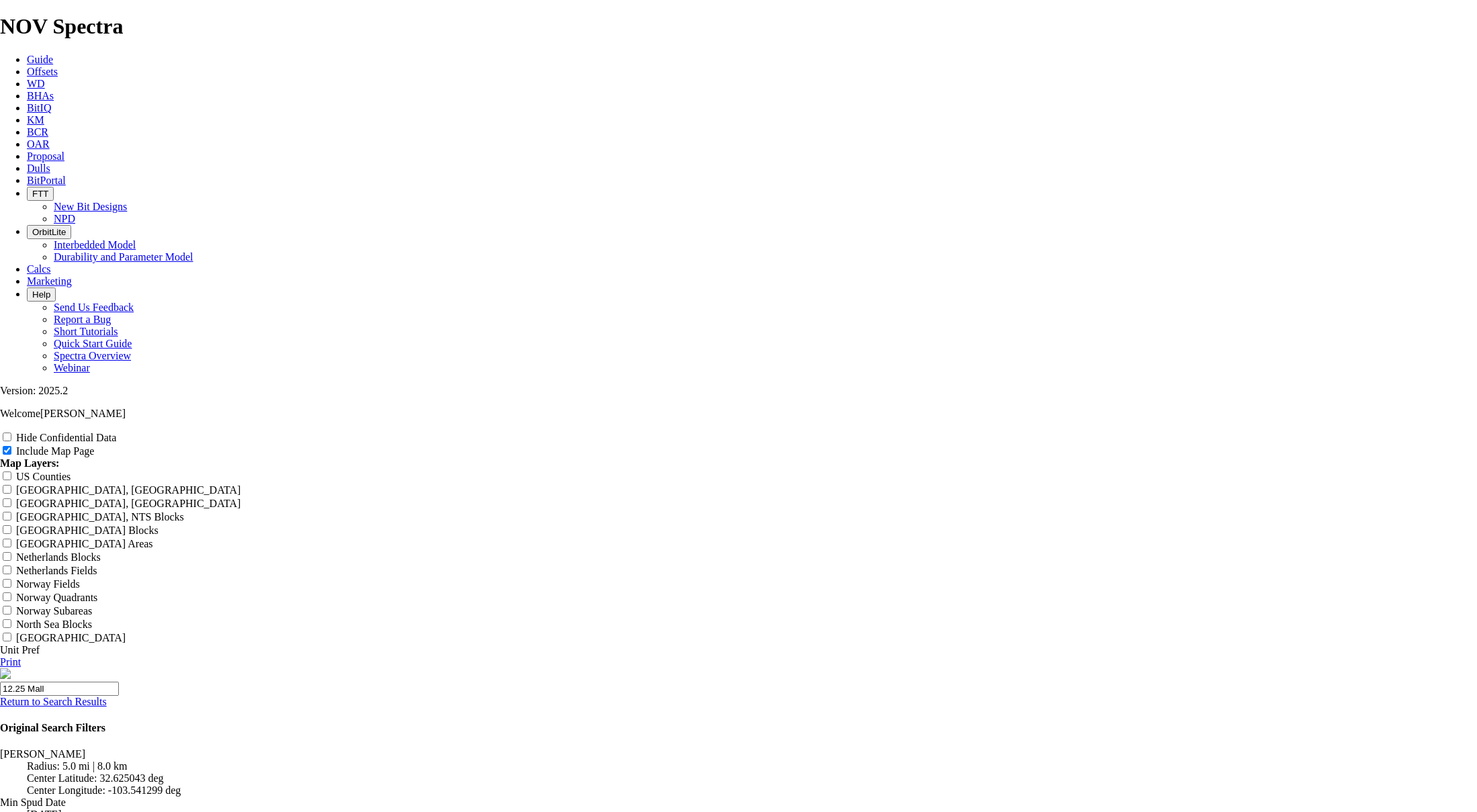
type input "12.25 [PERSON_NAME]"
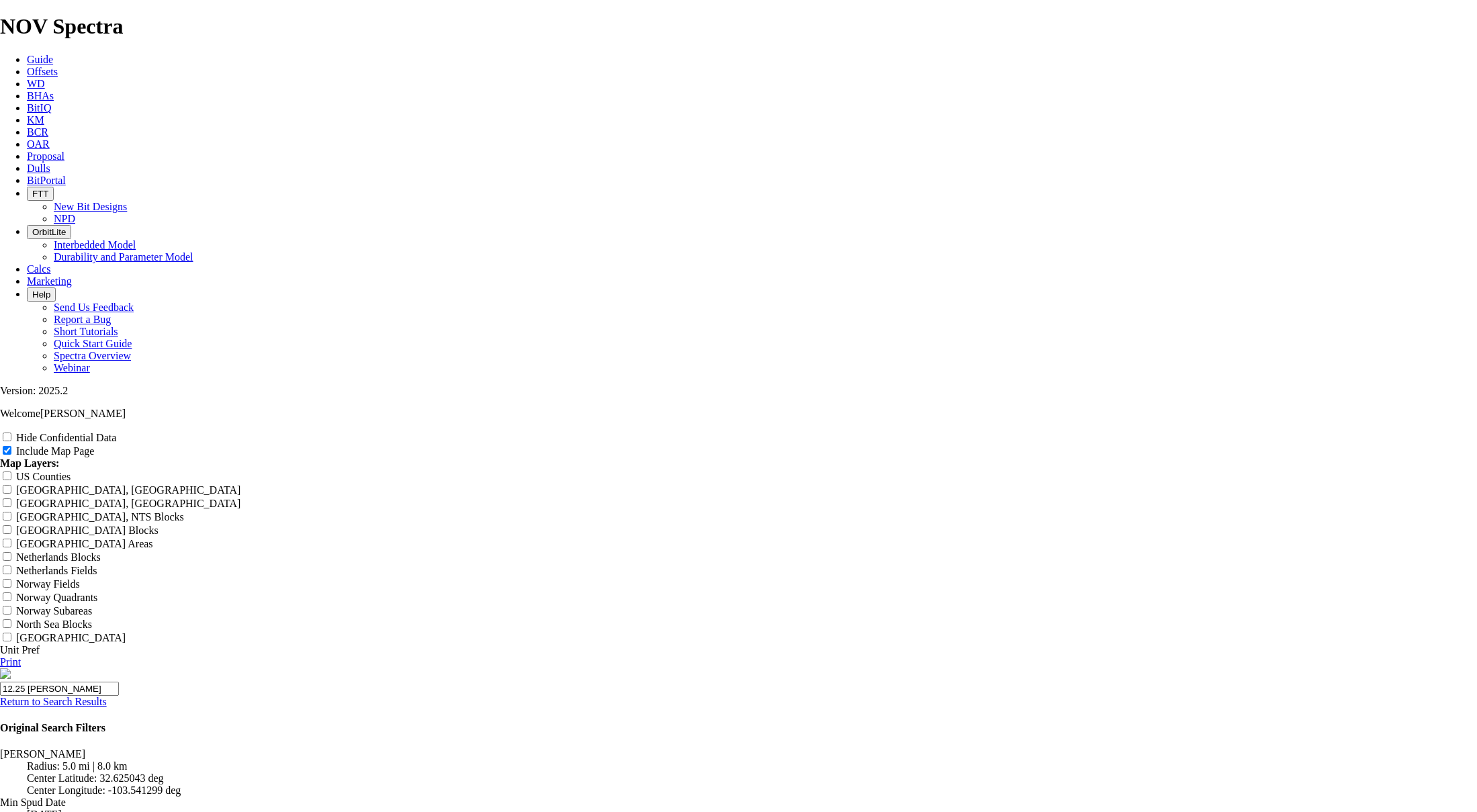
type input "12.25 [PERSON_NAME]"
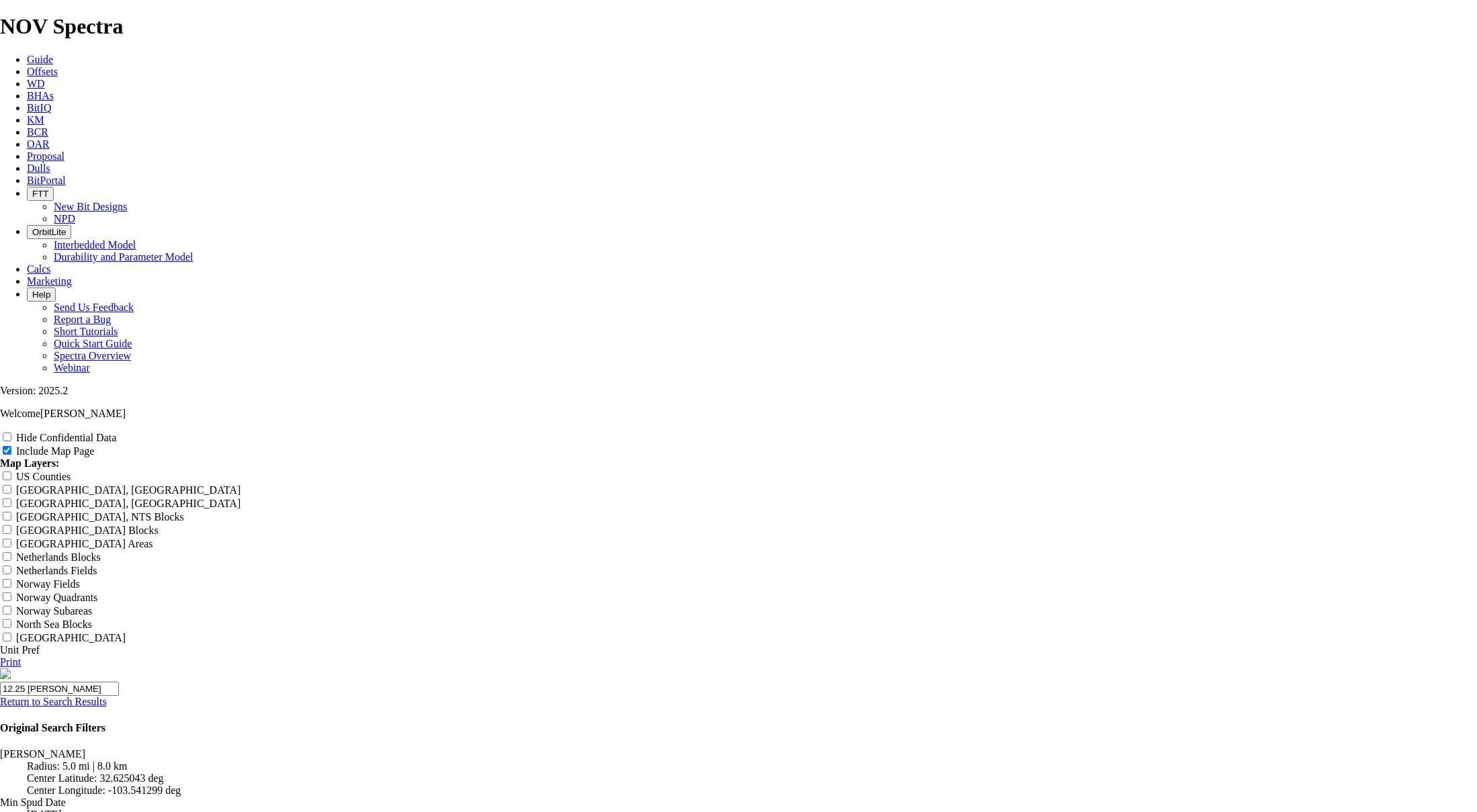
type input "12.25 [PERSON_NAME]"
type input "12.25 [PERSON_NAME] Of"
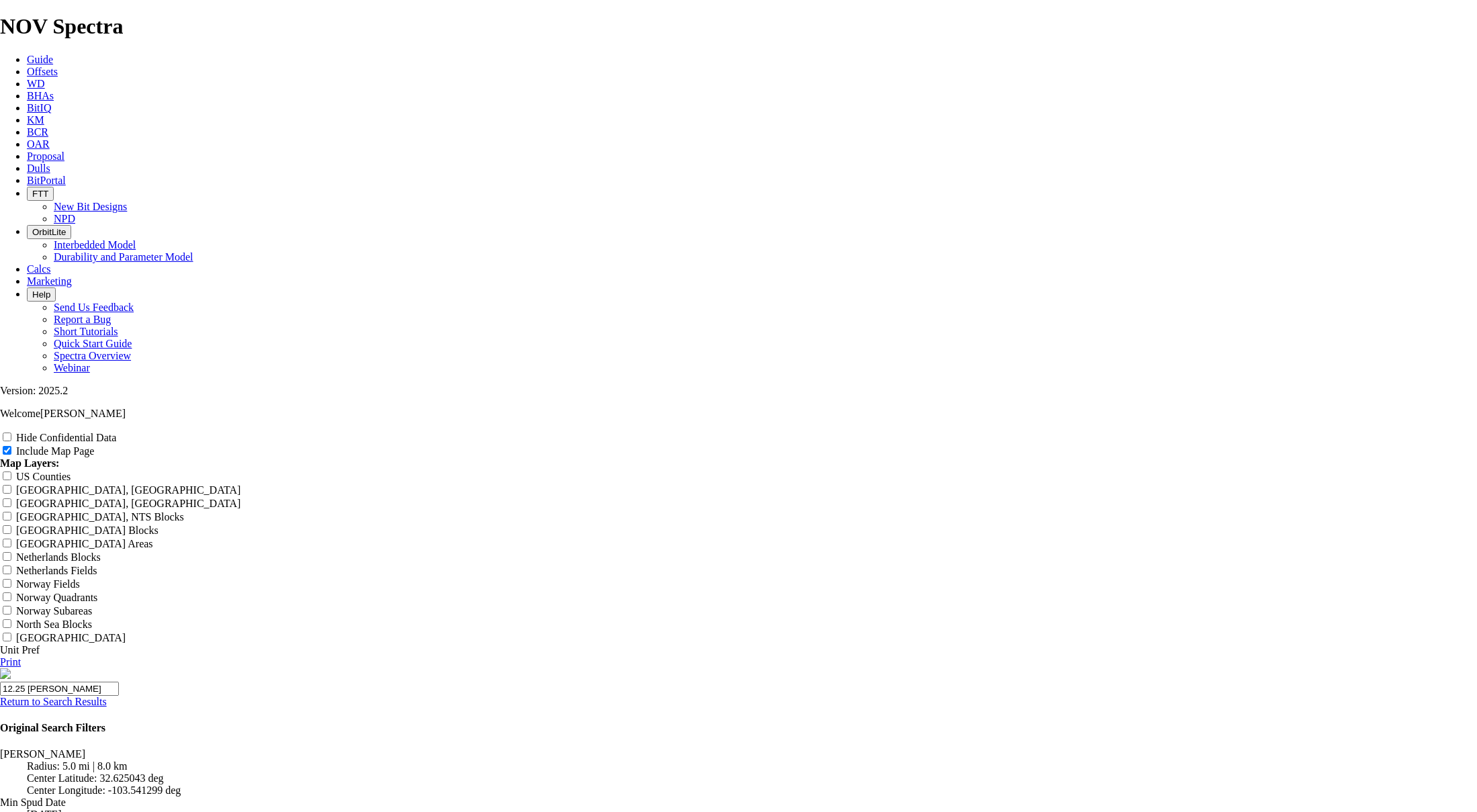
type input "12.25 [PERSON_NAME] Of"
type input "12.25 [PERSON_NAME] Off"
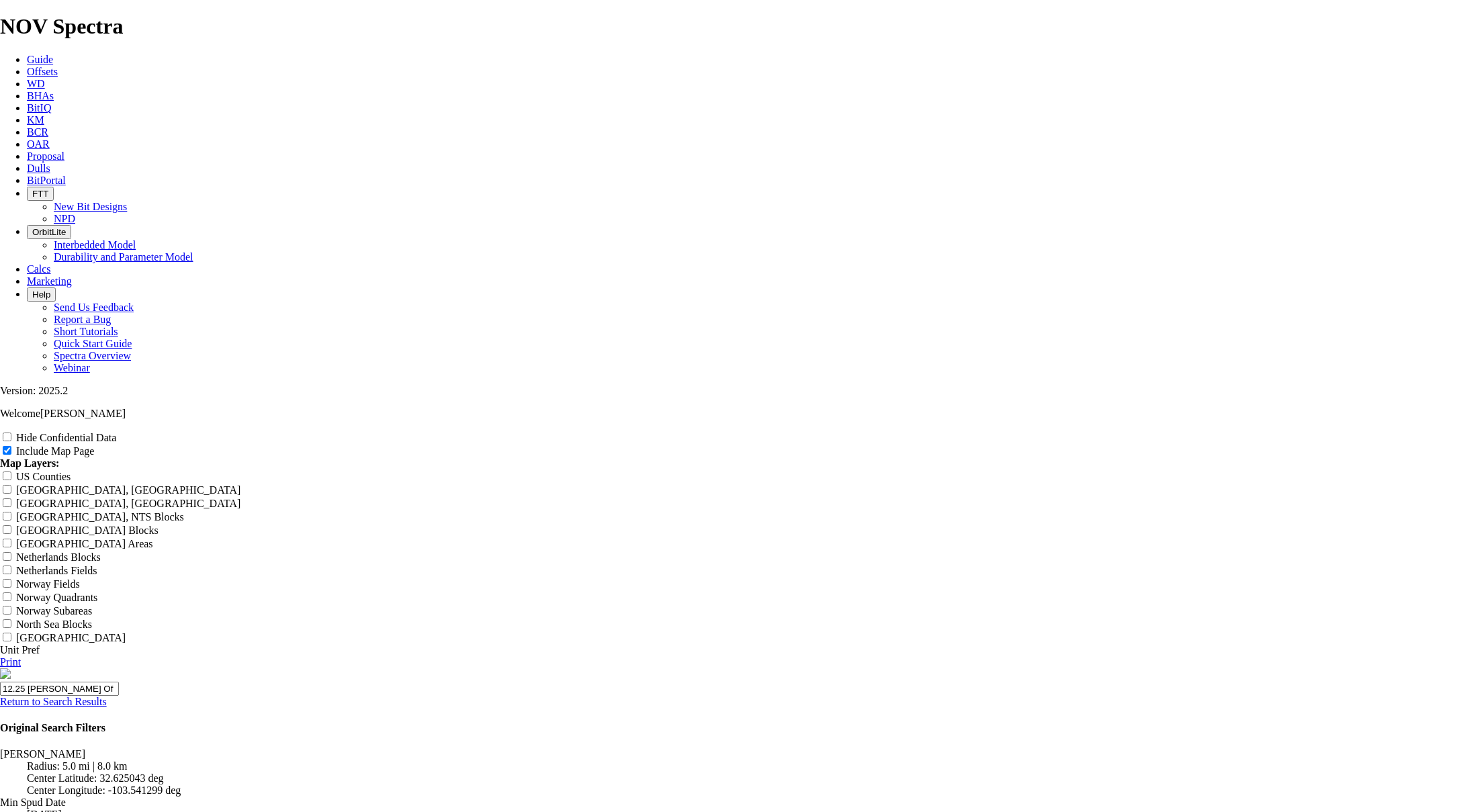
type input "12.25 [PERSON_NAME] Off"
type input "12.25 [PERSON_NAME] Offs"
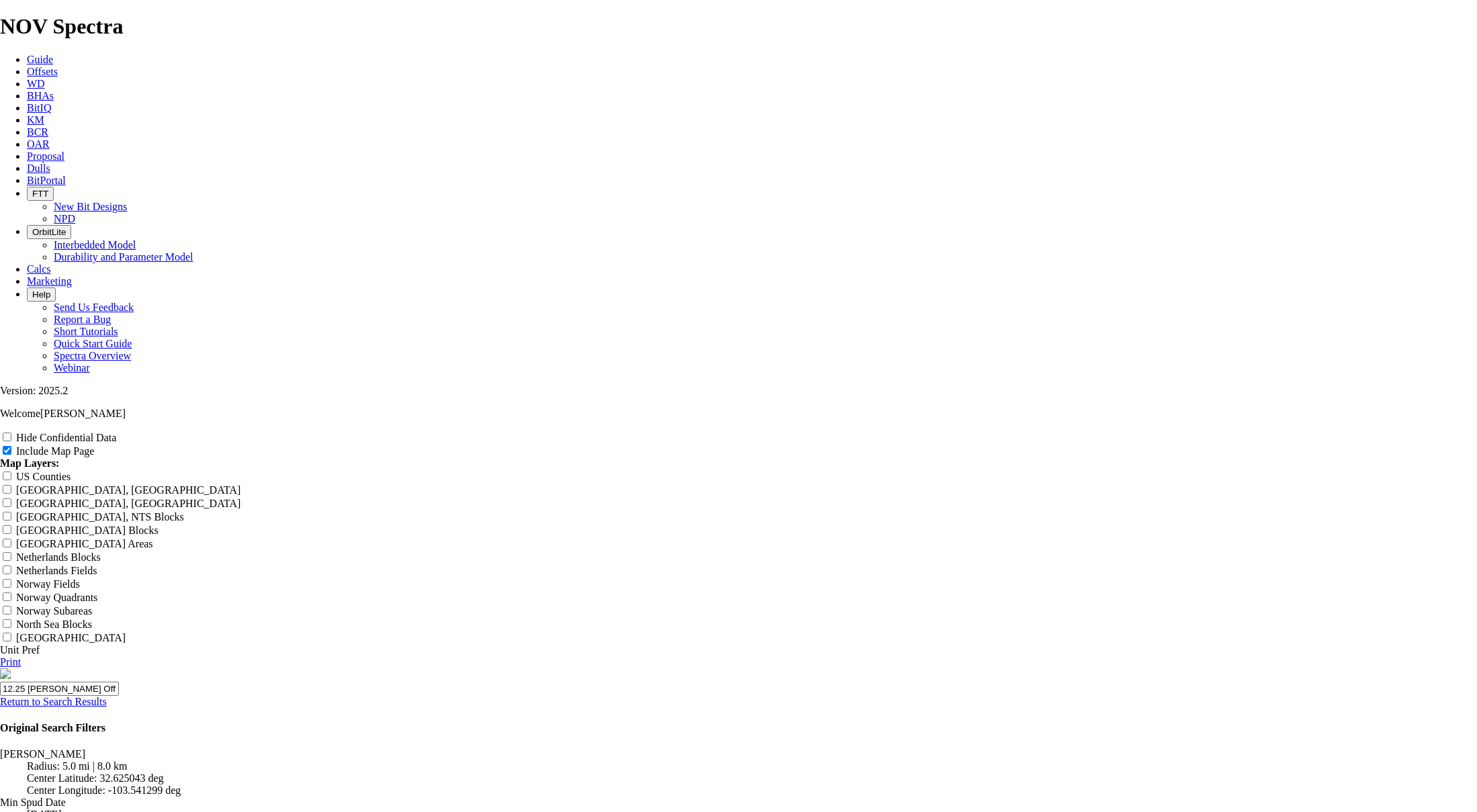
type input "12.25 [PERSON_NAME] Offs"
type input "12.25 [PERSON_NAME] Offse"
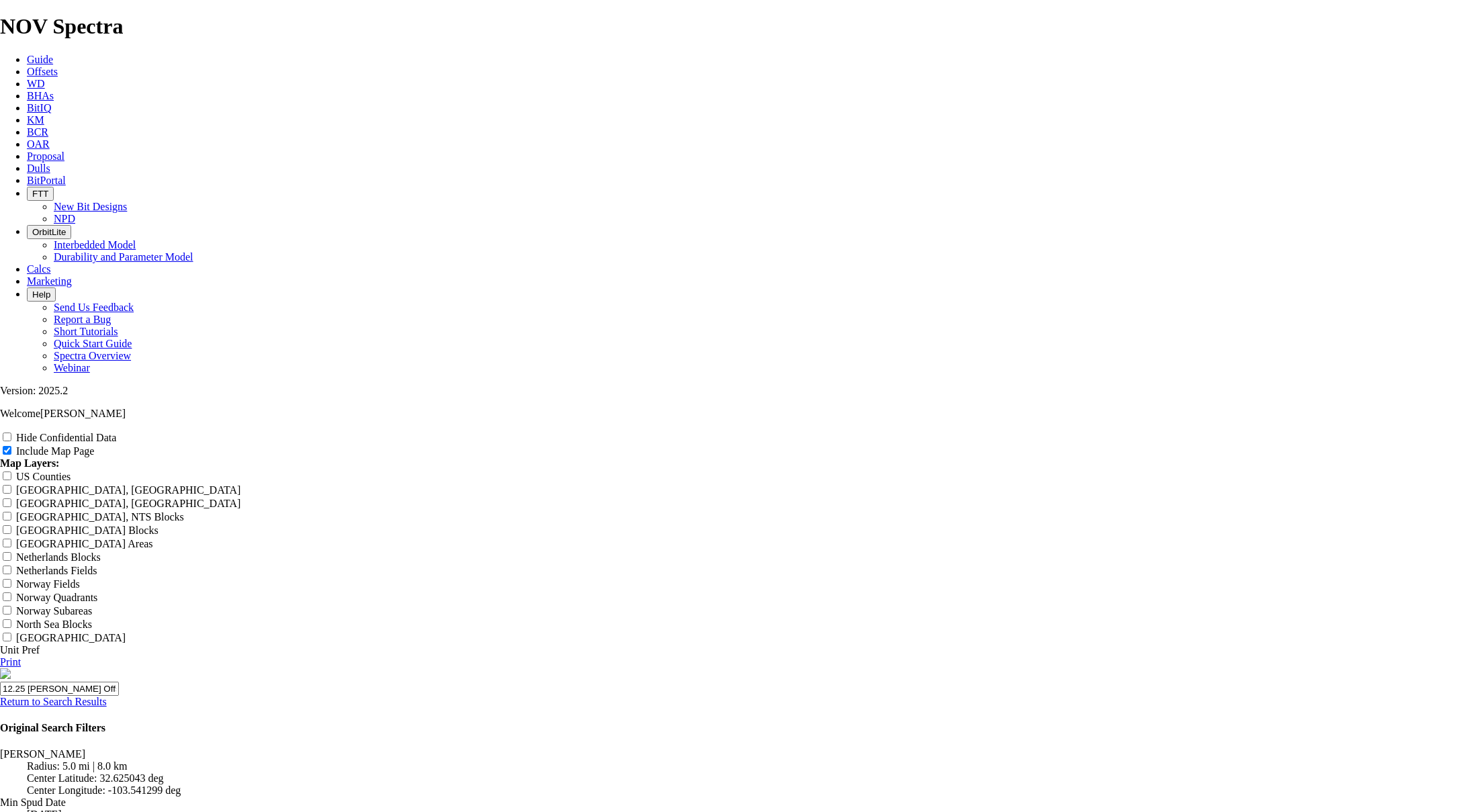
type input "12.25 [PERSON_NAME] Offse"
type input "12.25 [PERSON_NAME] Offset"
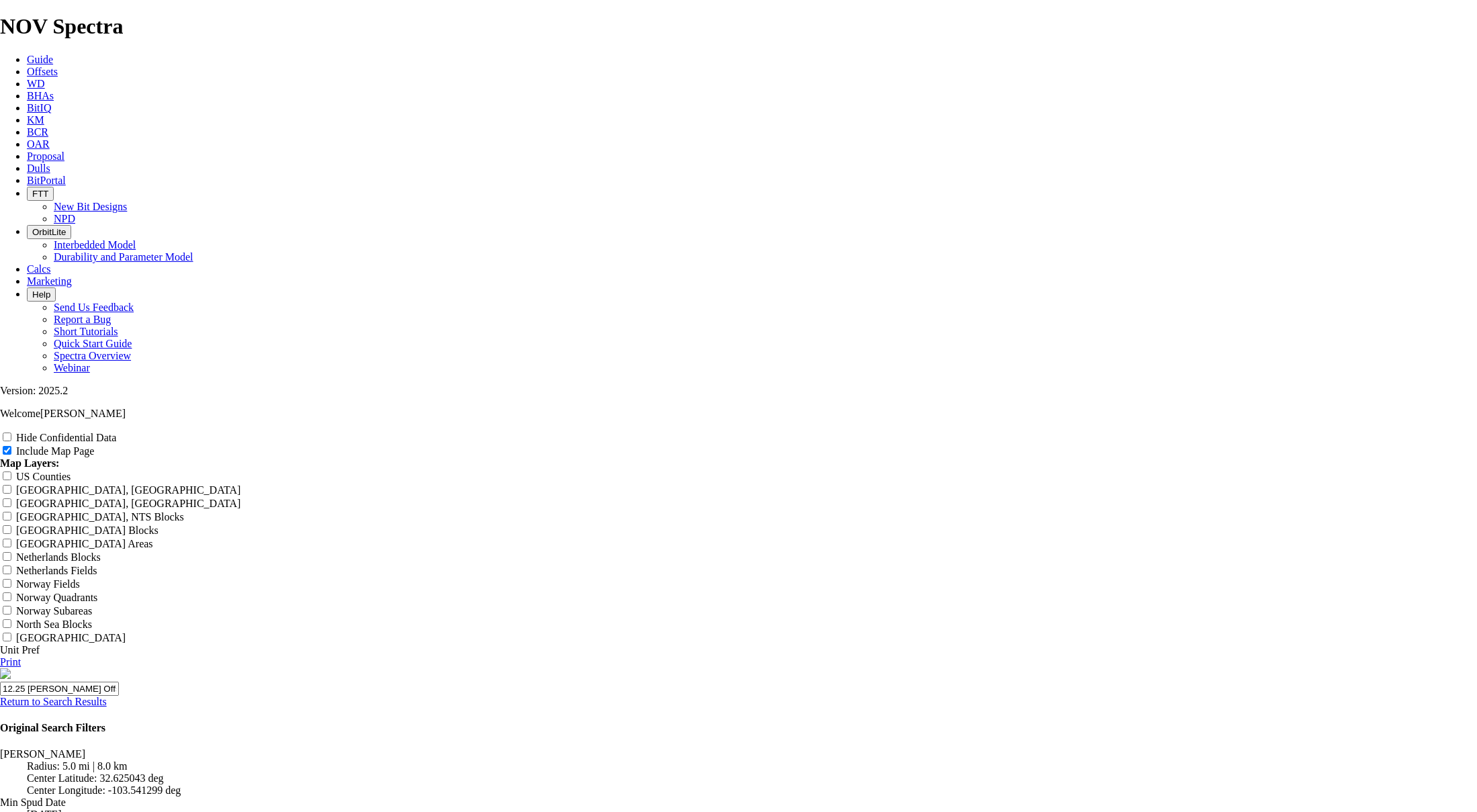
type input "12.25 [PERSON_NAME] Offset"
type input "12.25 [PERSON_NAME] Offsets"
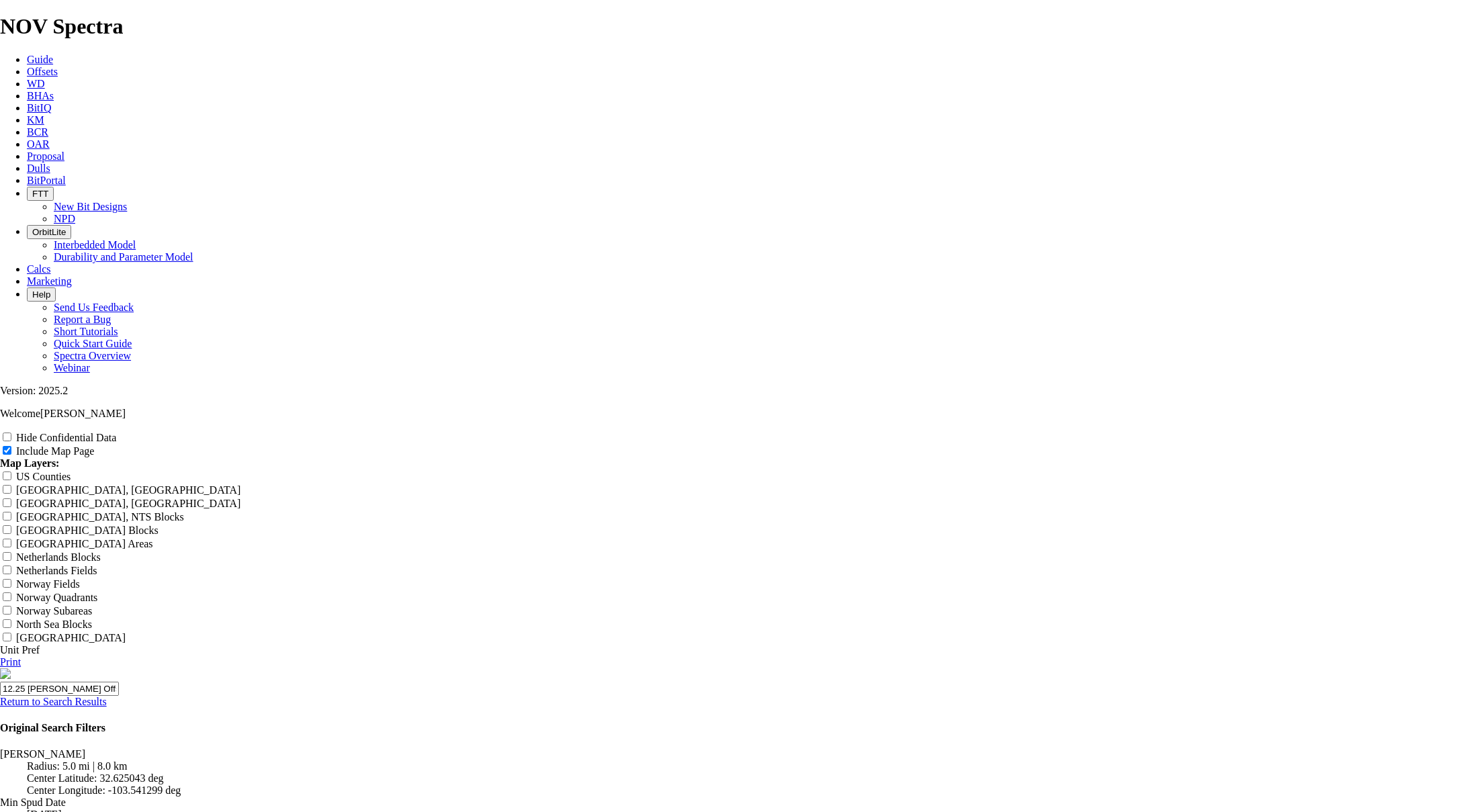
type input "12.25 [PERSON_NAME] Offsets"
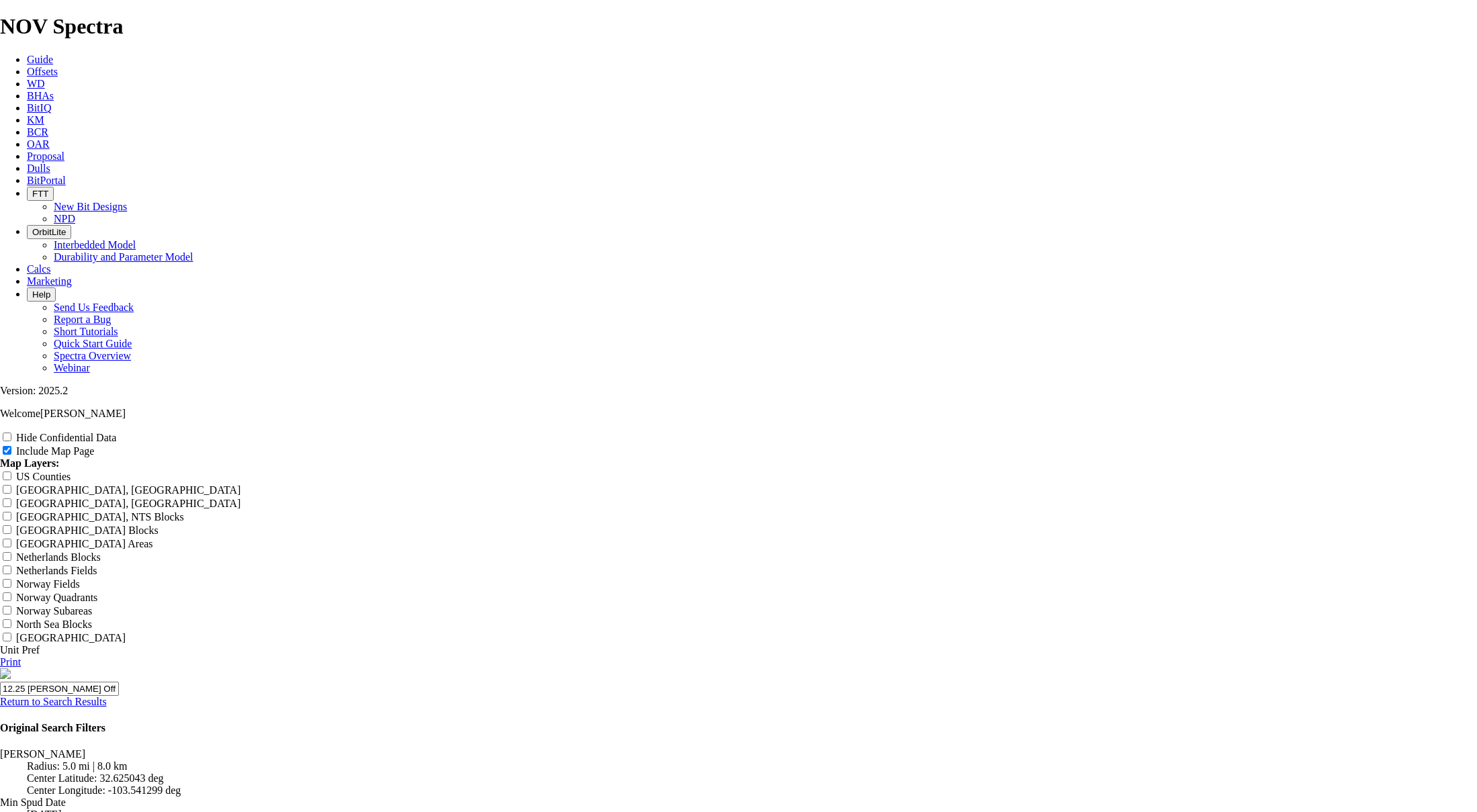
drag, startPoint x: 1433, startPoint y: 430, endPoint x: 120, endPoint y: 741, distance: 1349.3
click at [0, 656] on icon at bounding box center [0, 661] width 0 height 12
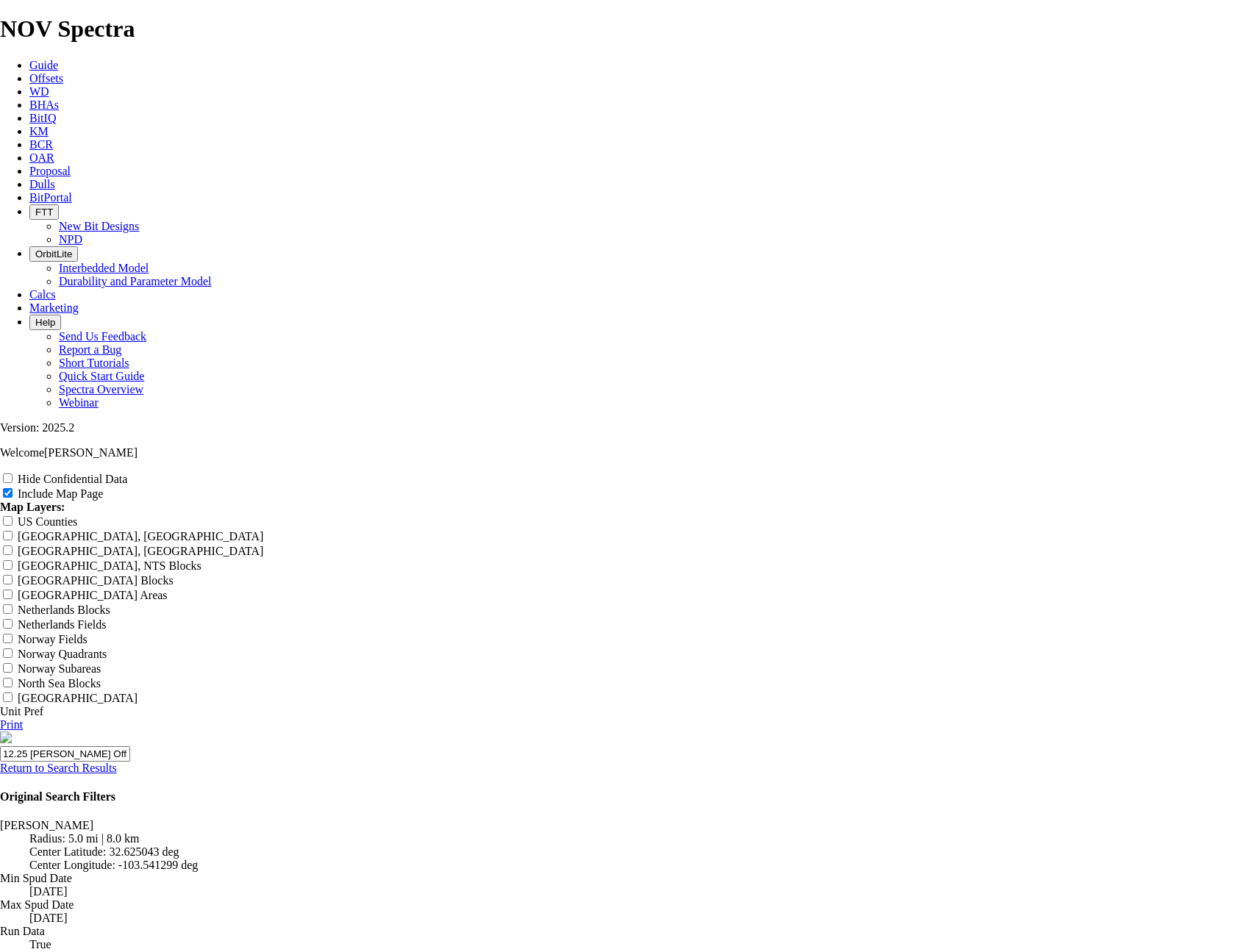
click at [117, 762] on link "Return to Search Results" at bounding box center [58, 768] width 117 height 13
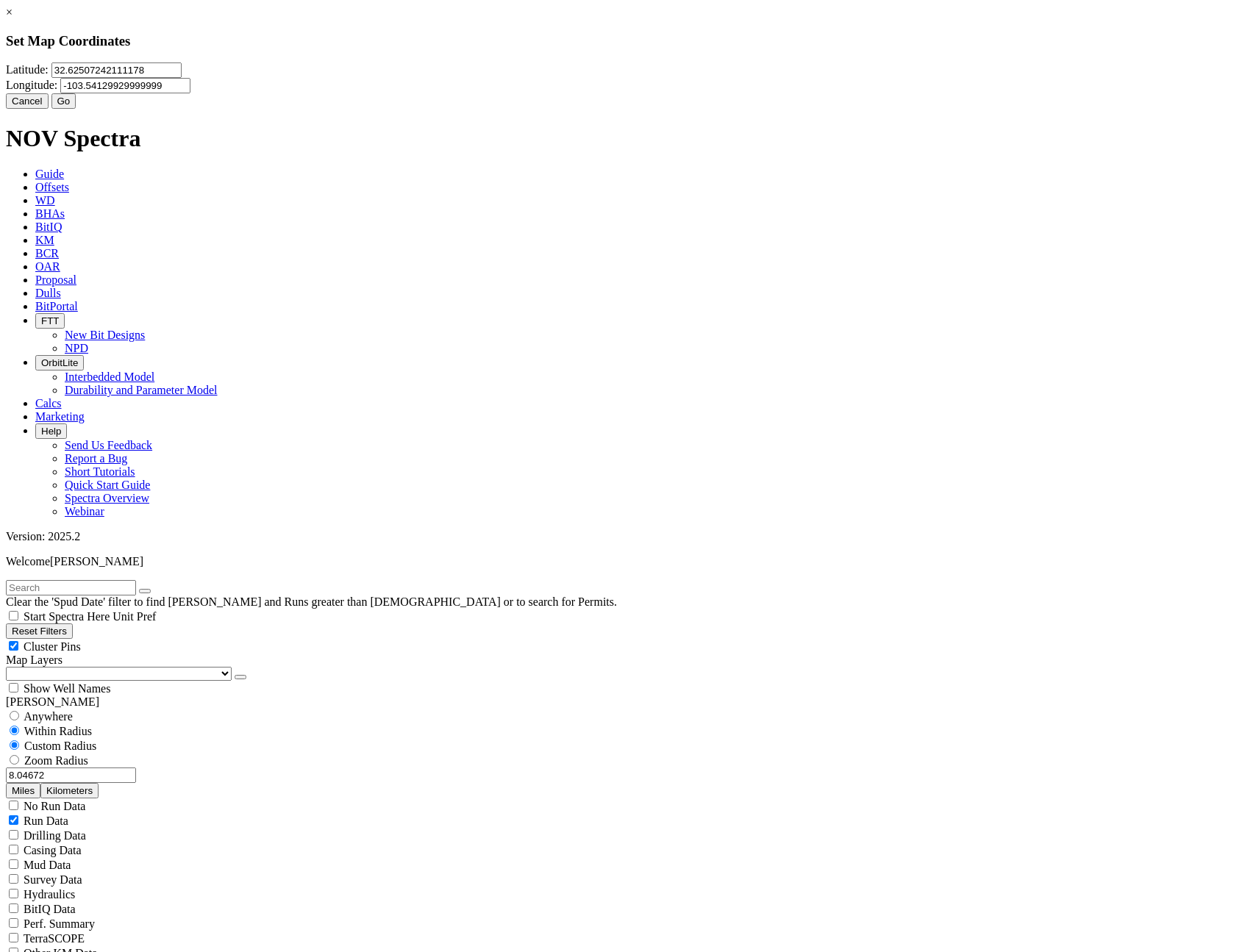
click at [181, 78] on input "32.62507242111178" at bounding box center [116, 70] width 130 height 15
type input "32.3996356"
type input "-103.6653260"
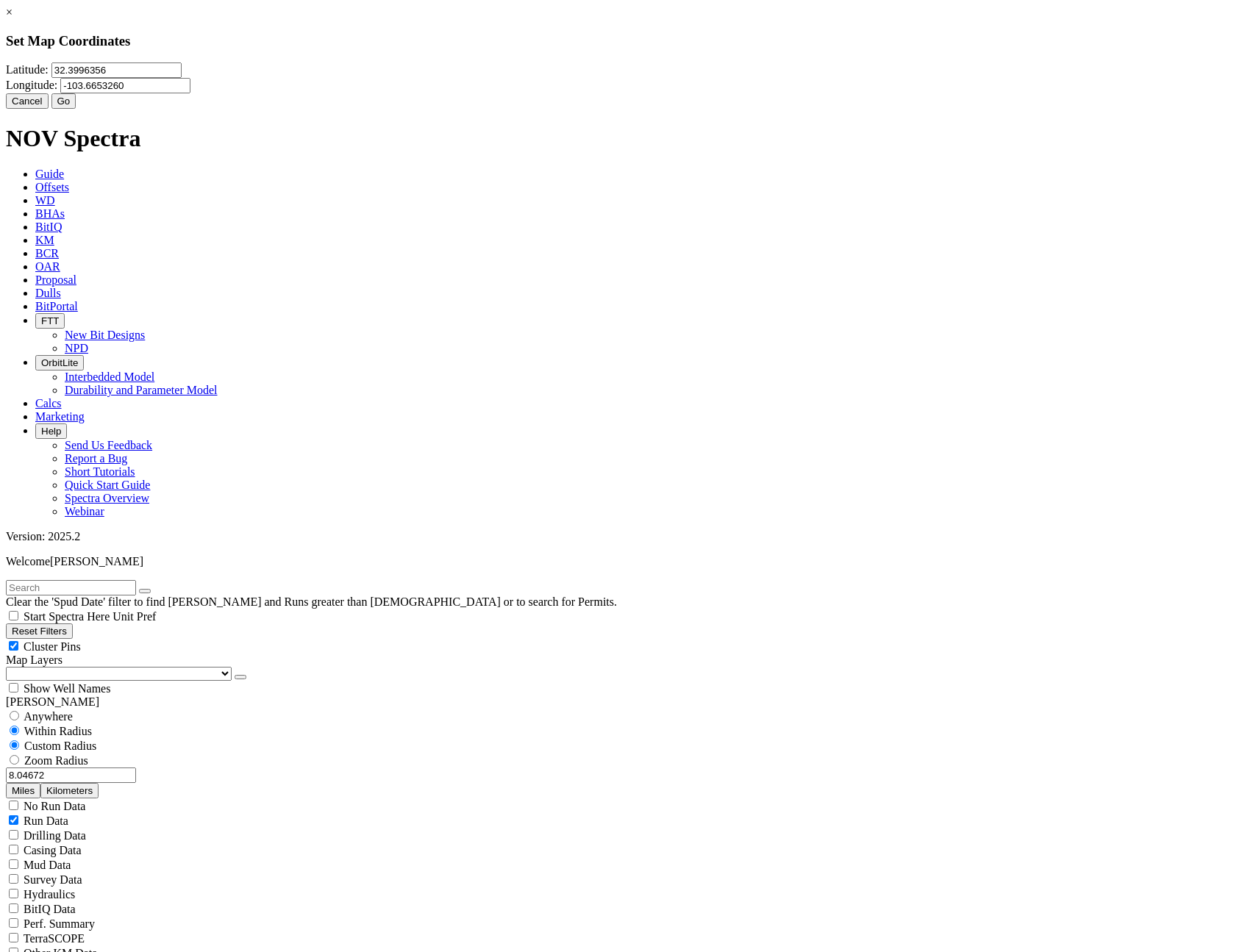
click at [76, 109] on button "Go" at bounding box center [64, 101] width 25 height 15
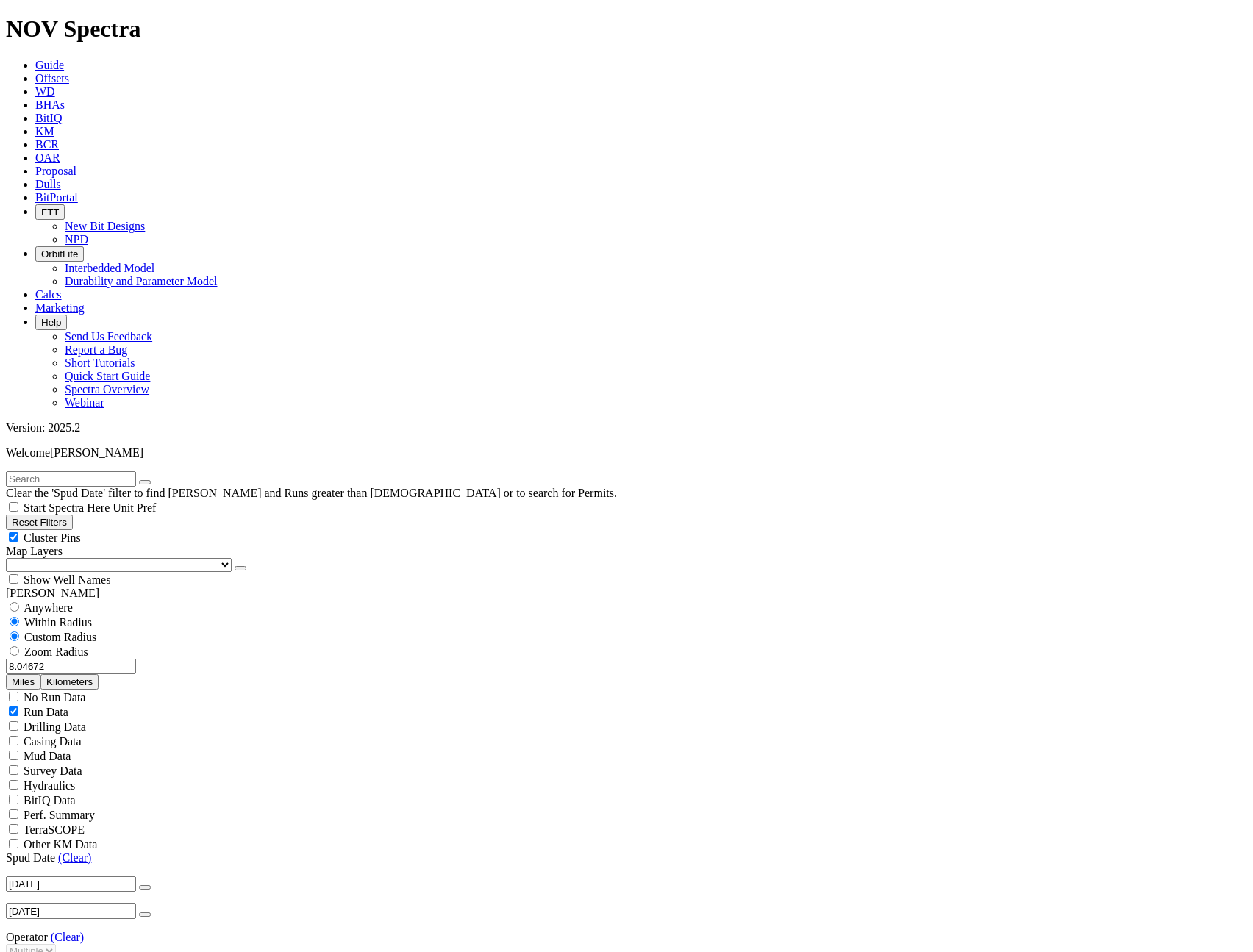
click at [73, 515] on button "Reset Filters" at bounding box center [40, 522] width 67 height 15
radio input "false"
radio input "true"
checkbox input "true"
select select
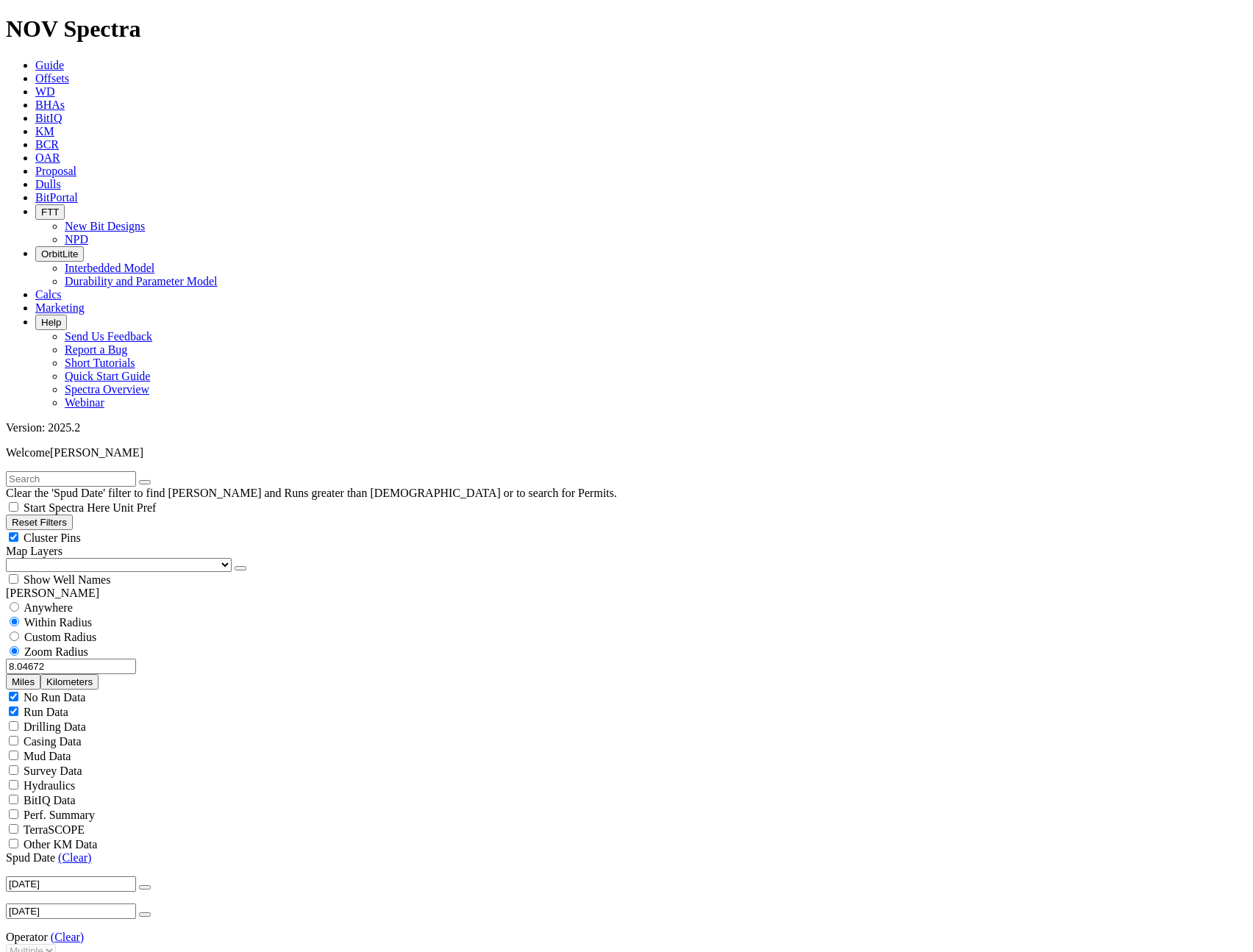
select select
click at [84, 631] on span "Custom Radius" at bounding box center [60, 637] width 72 height 13
radio input "true"
radio input "false"
click at [94, 659] on input "number" at bounding box center [70, 667] width 130 height 15
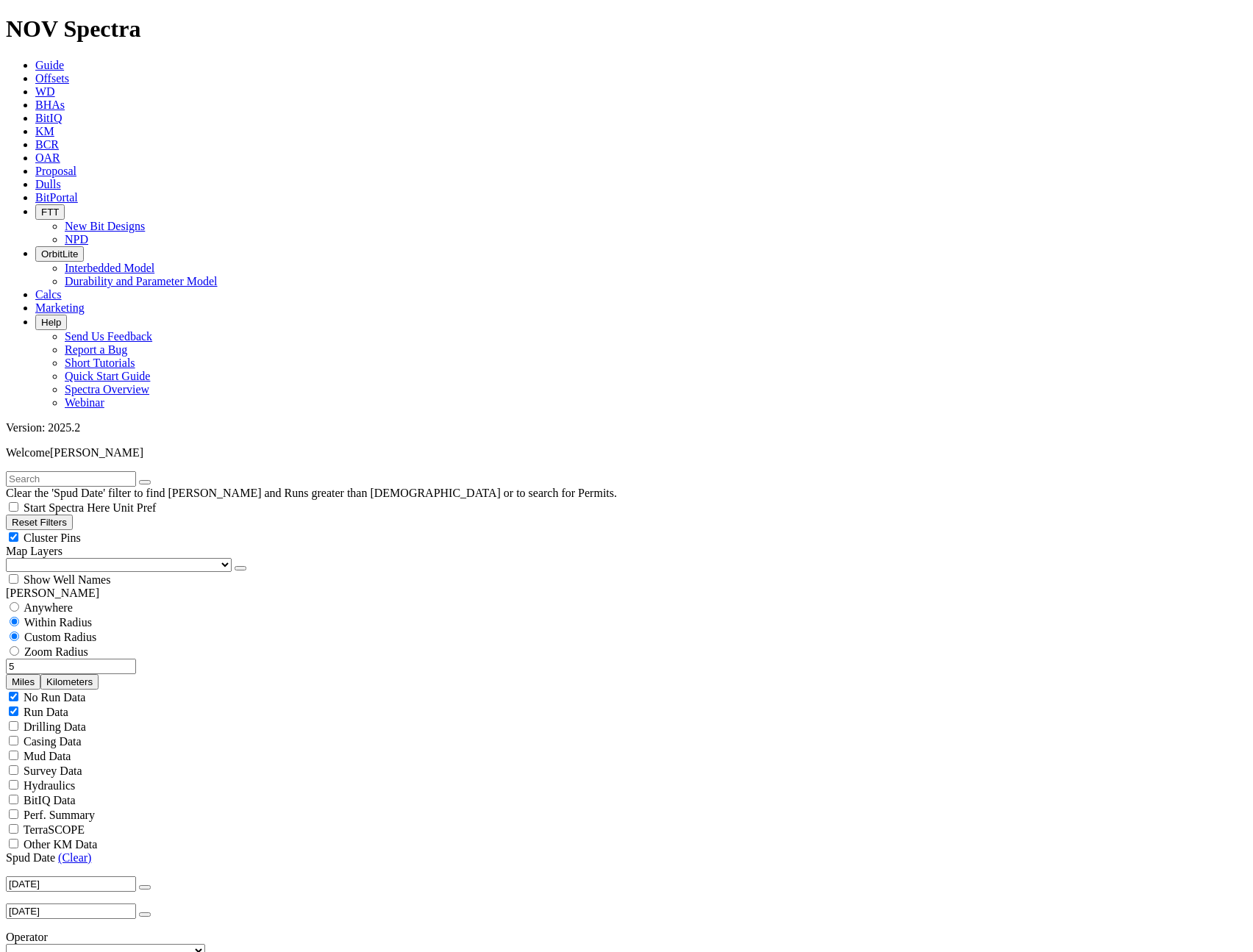
type input "5"
click at [40, 674] on button "Miles" at bounding box center [23, 682] width 34 height 15
select select "12.25"
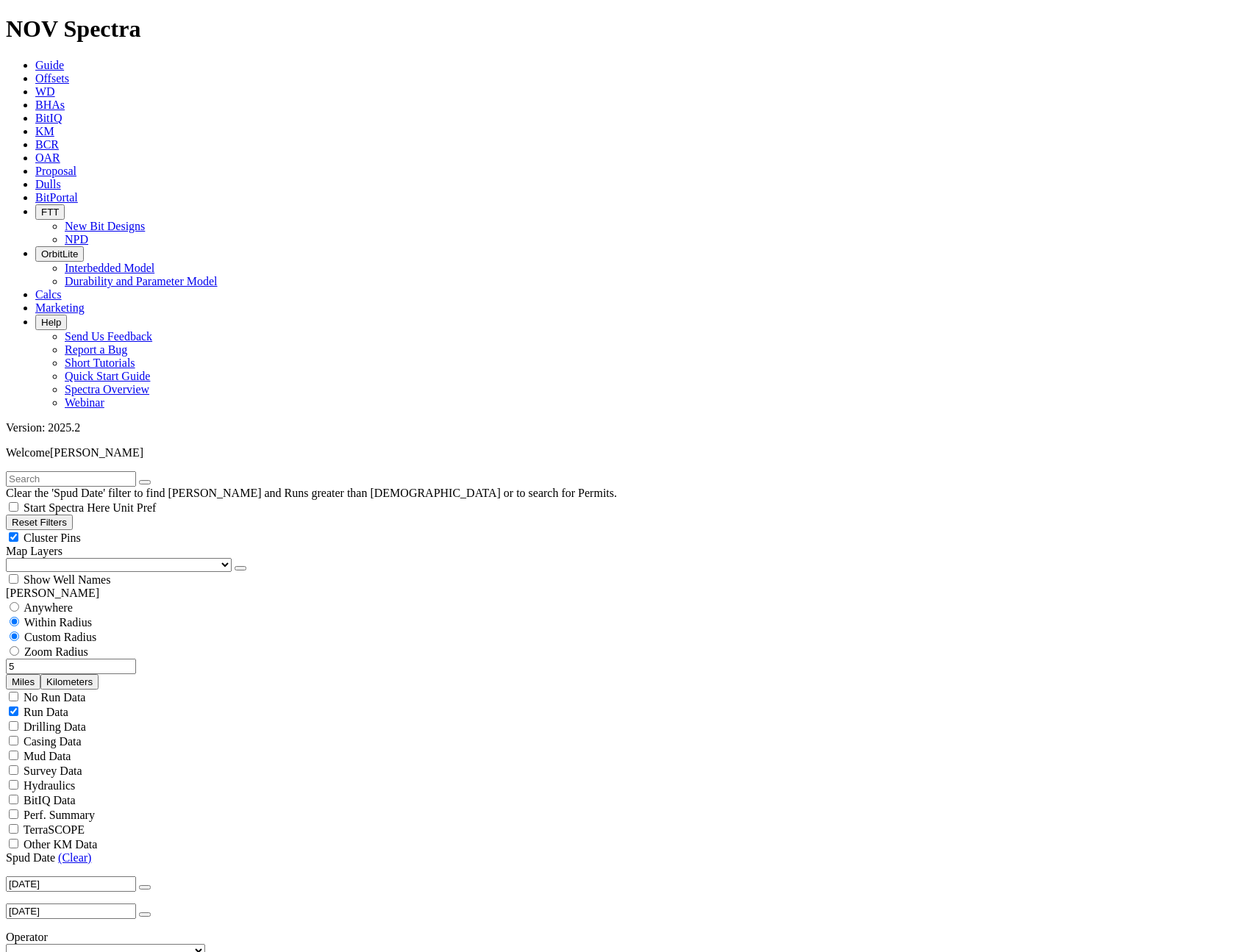
checkbox input "false"
select select "? number:12.25 ?"
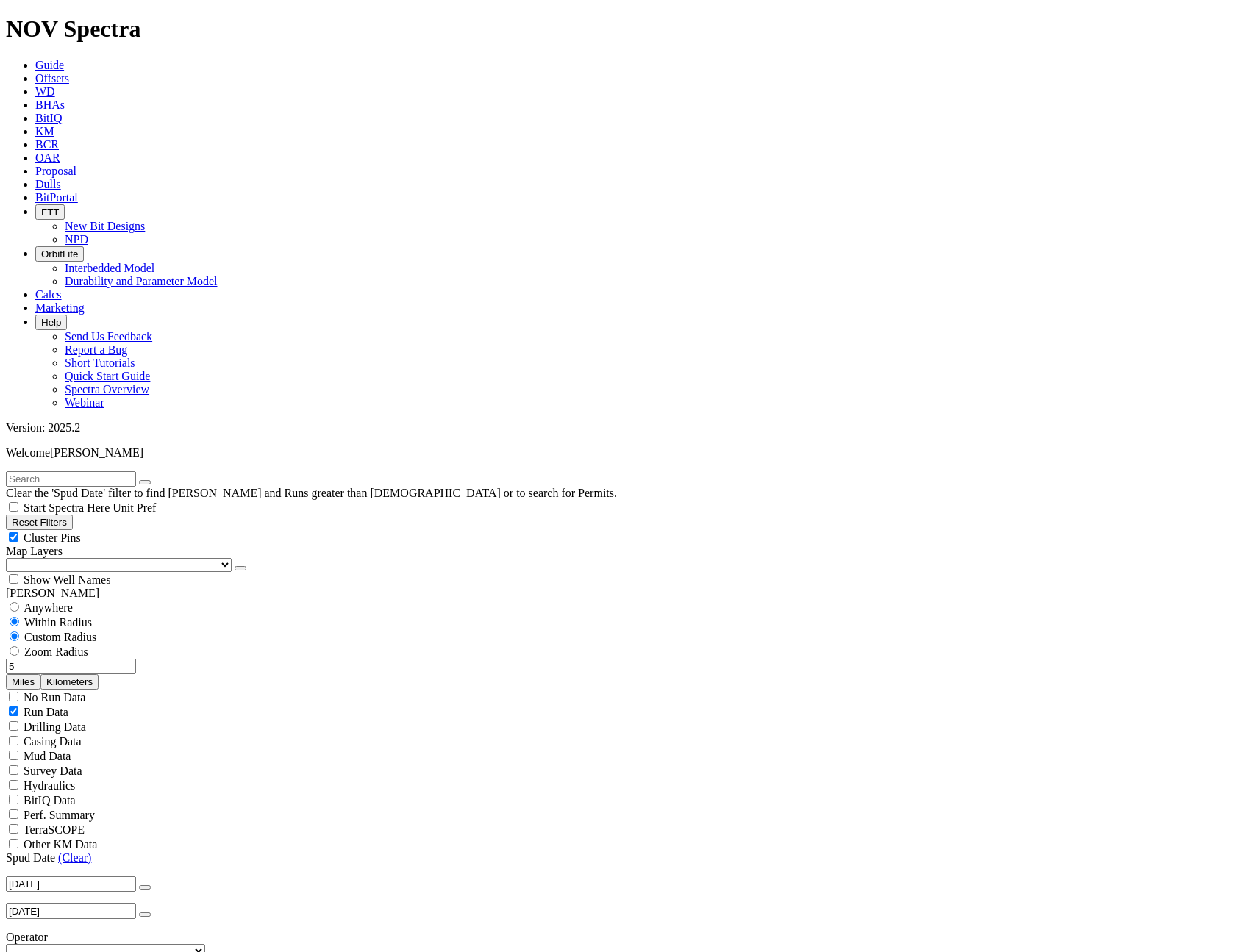
scroll to position [80717, 0]
select select "? number:12.25 ?"
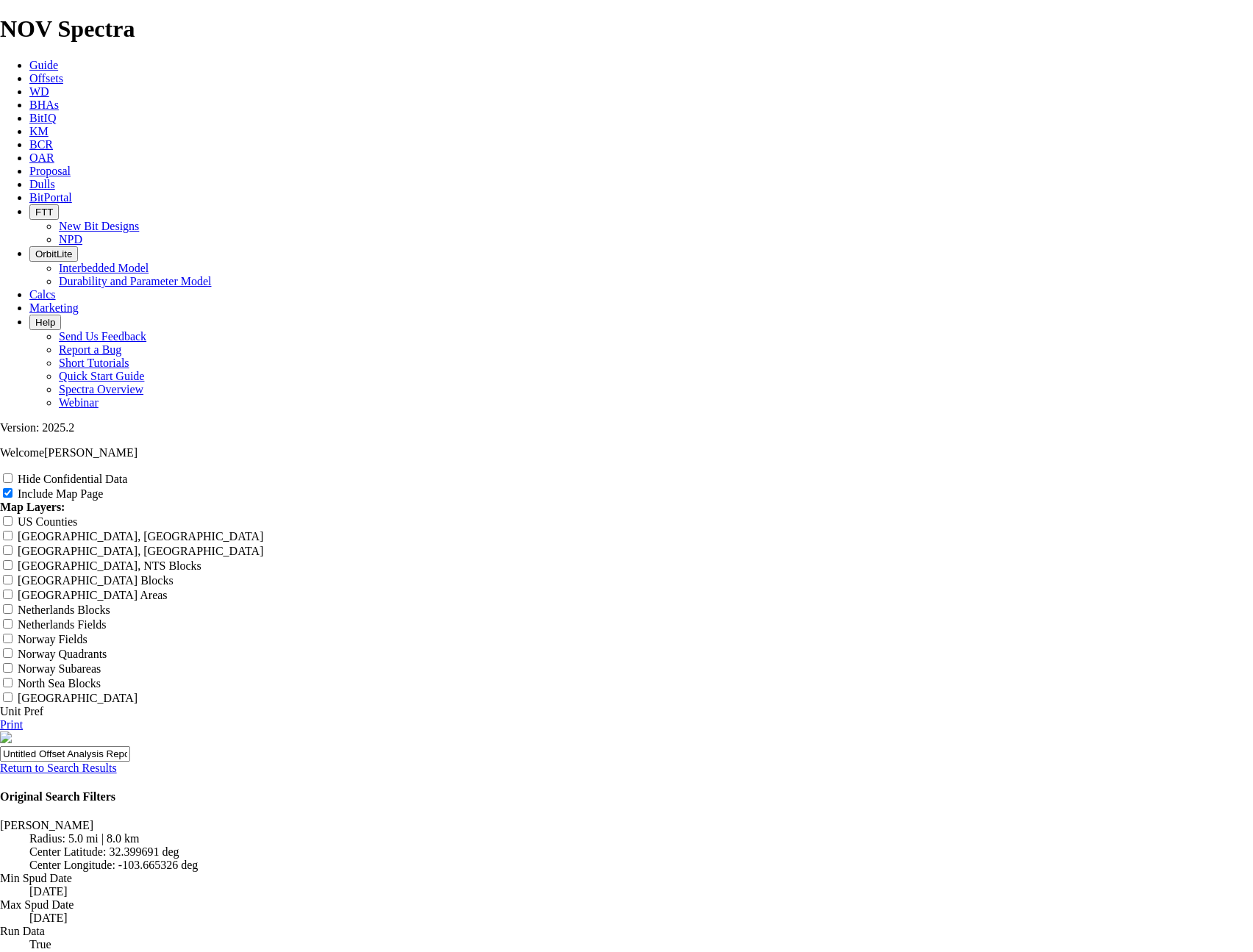
scroll to position [1896, 0]
